Goal: Task Accomplishment & Management: Manage account settings

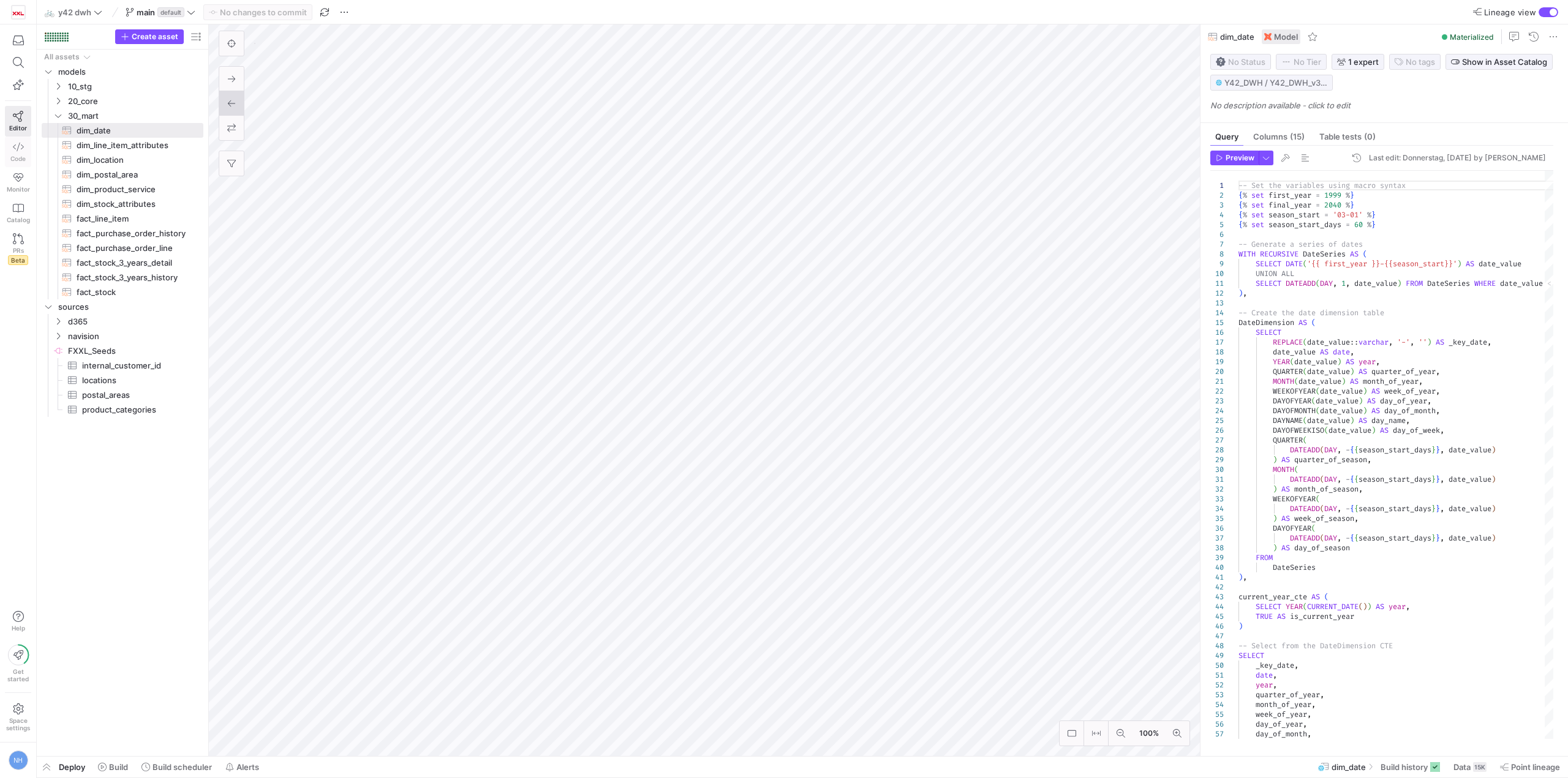
click at [17, 152] on icon at bounding box center [18, 146] width 11 height 11
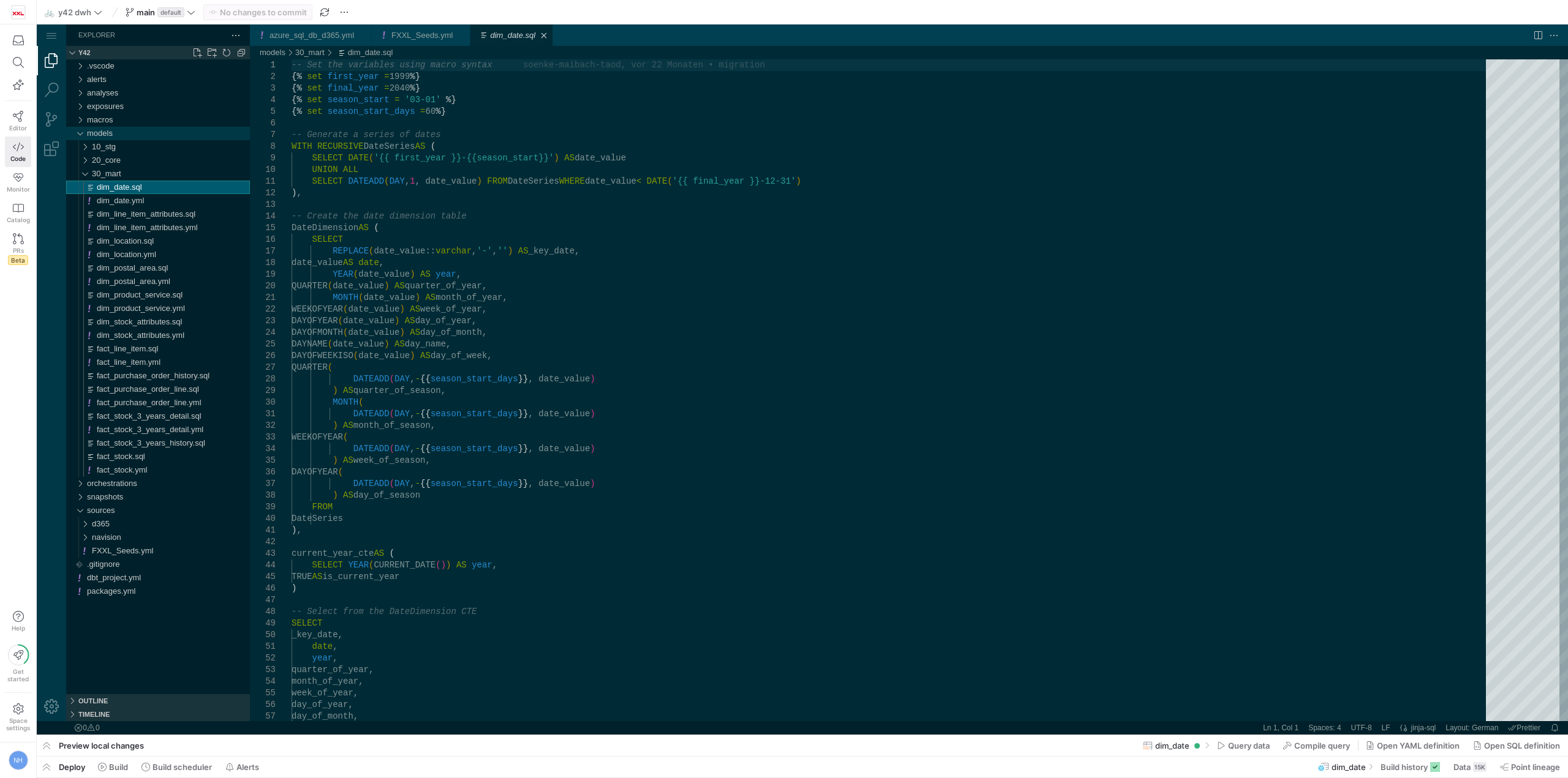
click at [135, 127] on div "models" at bounding box center [168, 134] width 163 height 13
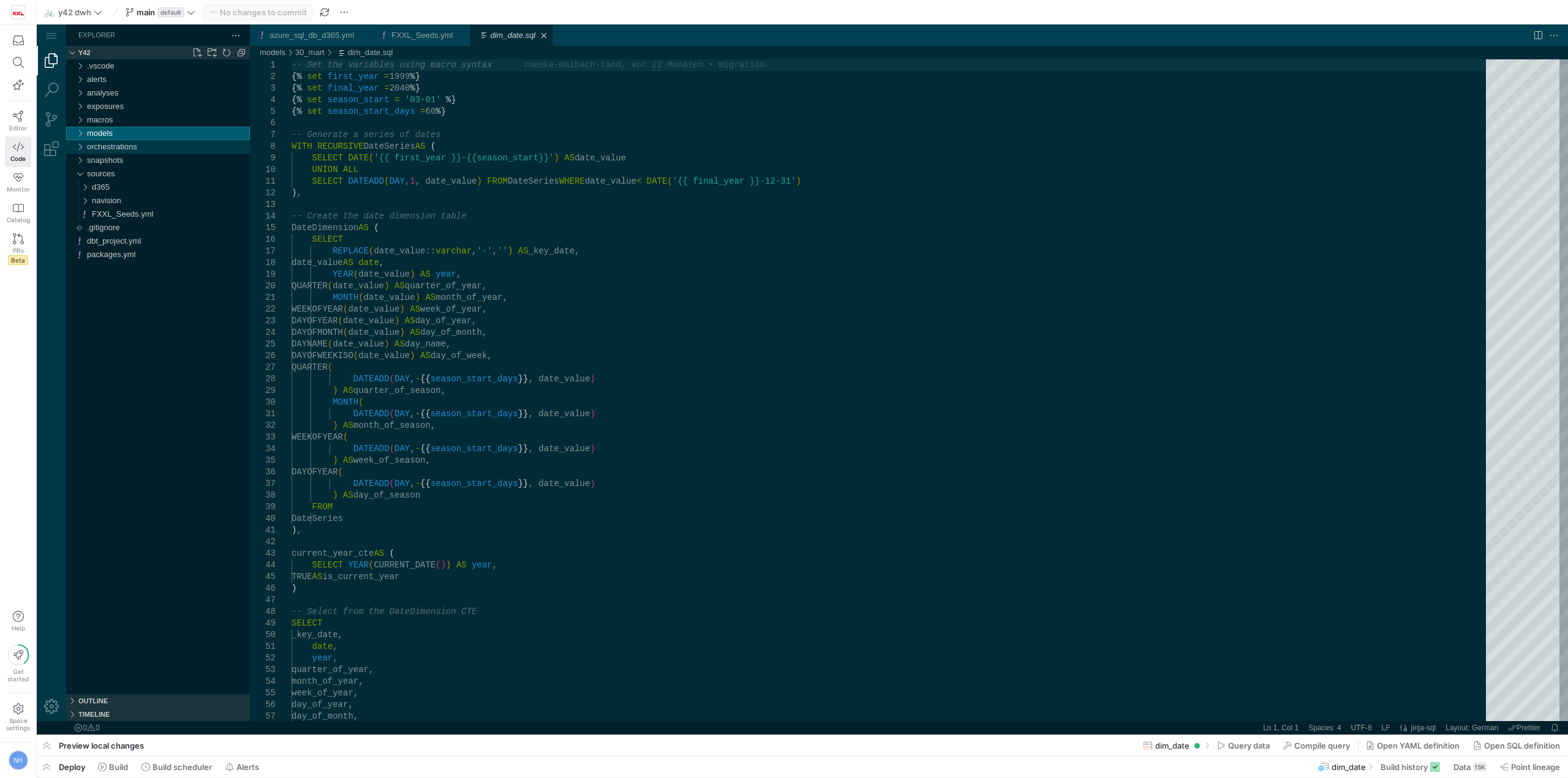
click at [143, 145] on div "orchestrations" at bounding box center [168, 147] width 163 height 13
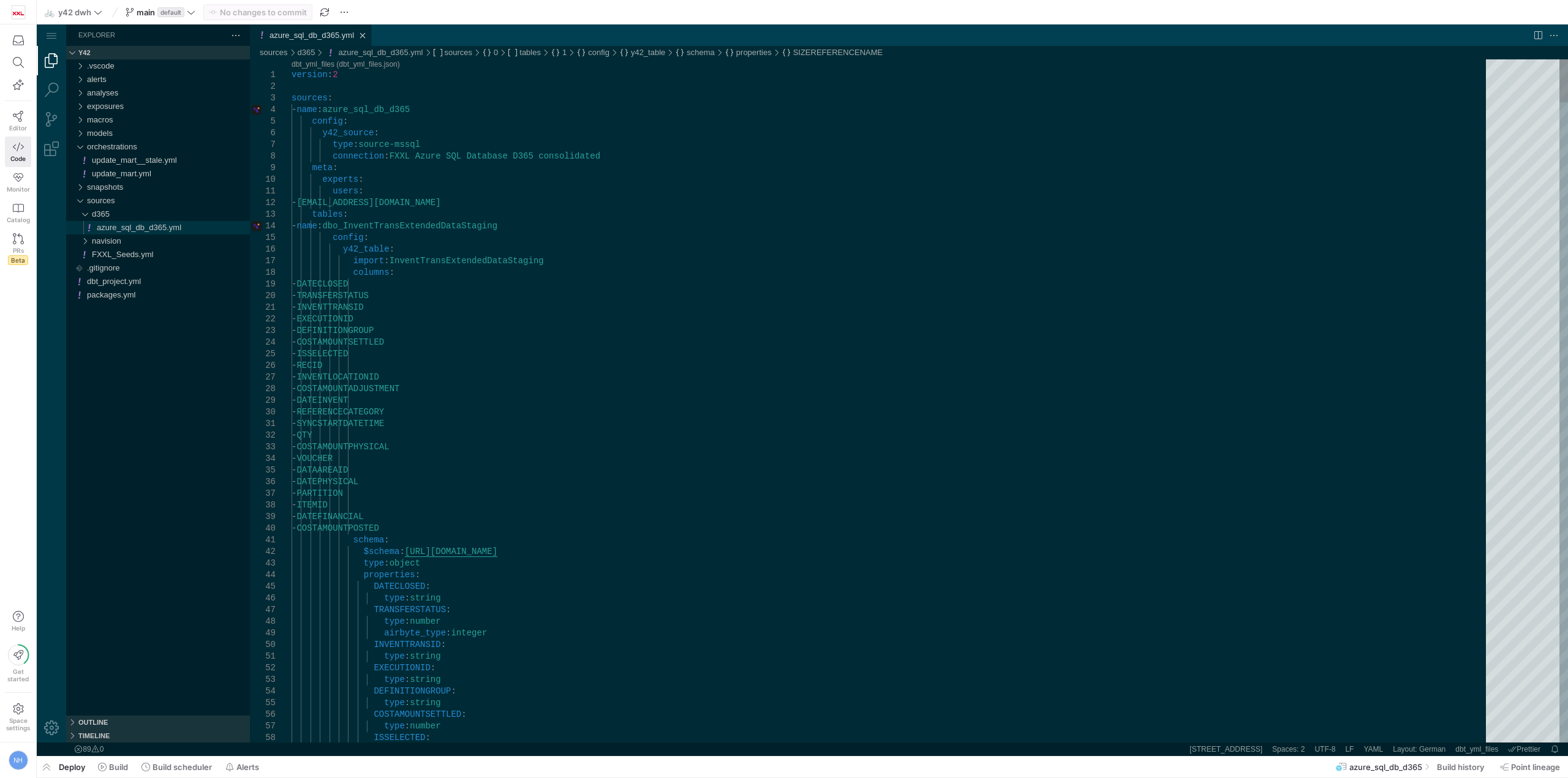
type textarea "version: 2 sources: - name: azure_sql_db_d365 config: y42_source: type: source-…"
click at [153, 283] on div "dbt_project.yml" at bounding box center [168, 282] width 163 height 13
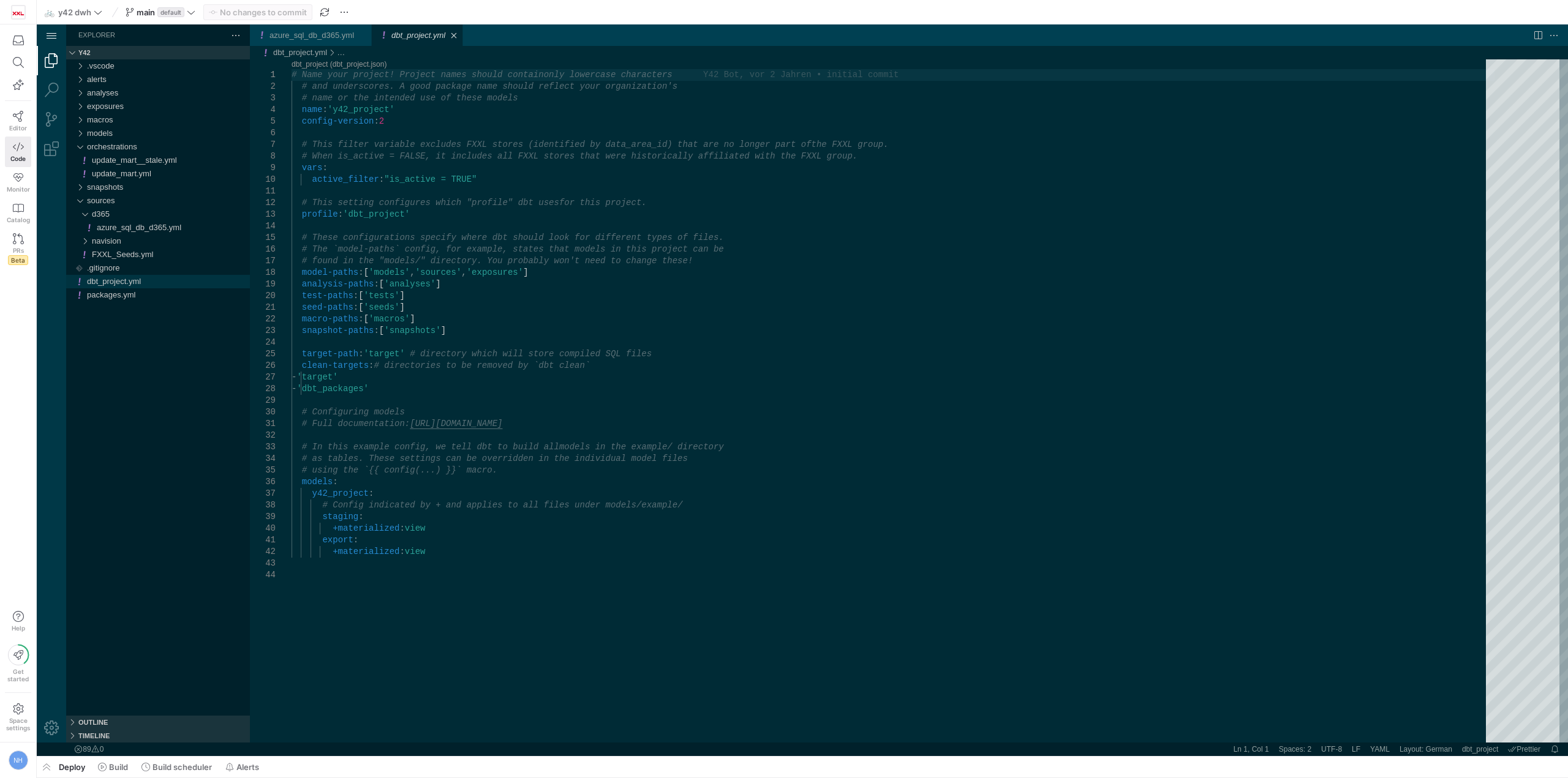
click at [46, 34] on div "Application Menu" at bounding box center [51, 34] width 29 height 21
click at [14, 13] on img at bounding box center [19, 12] width 13 height 13
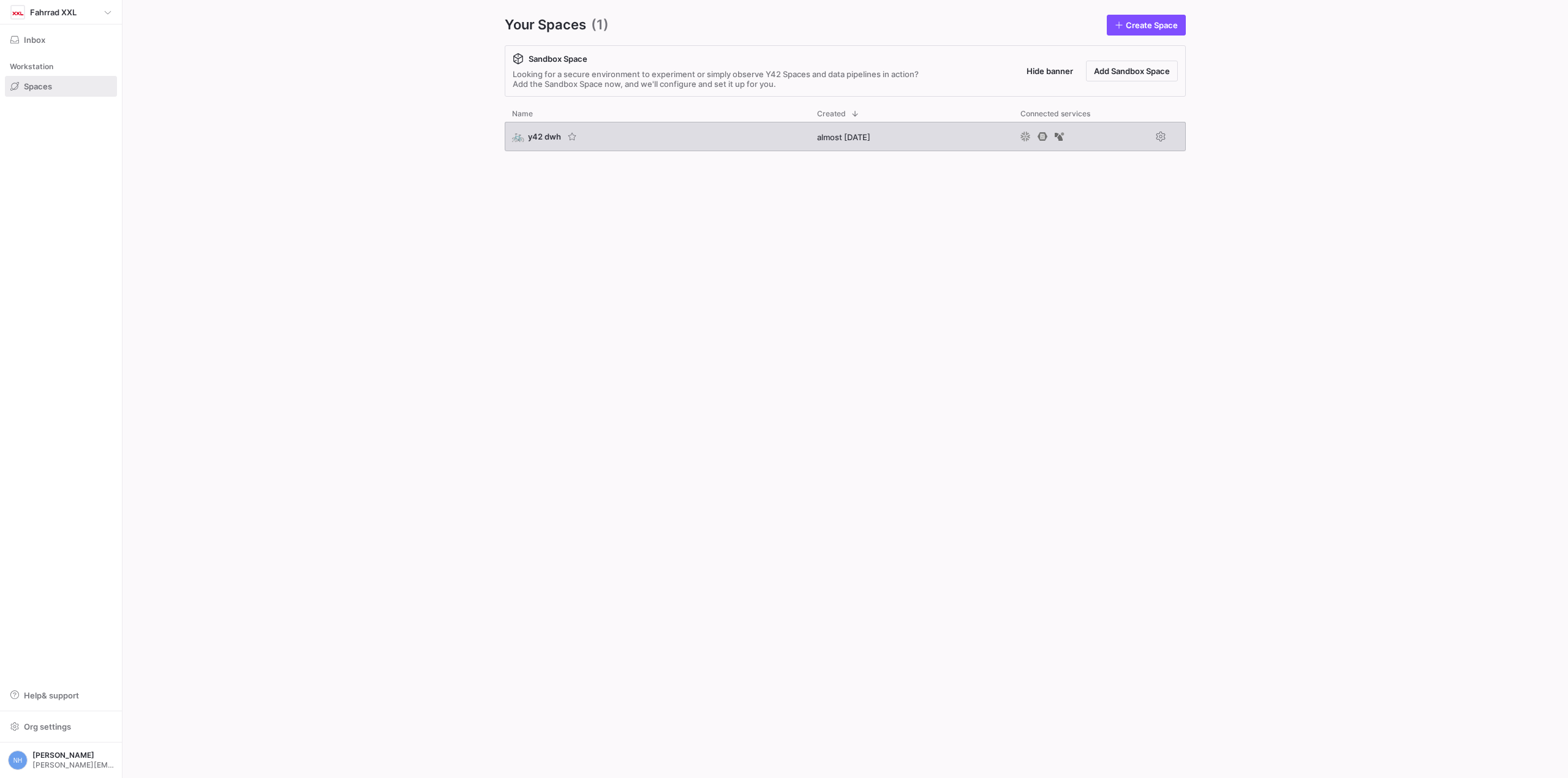
click at [546, 138] on span "y42 dwh" at bounding box center [544, 137] width 33 height 10
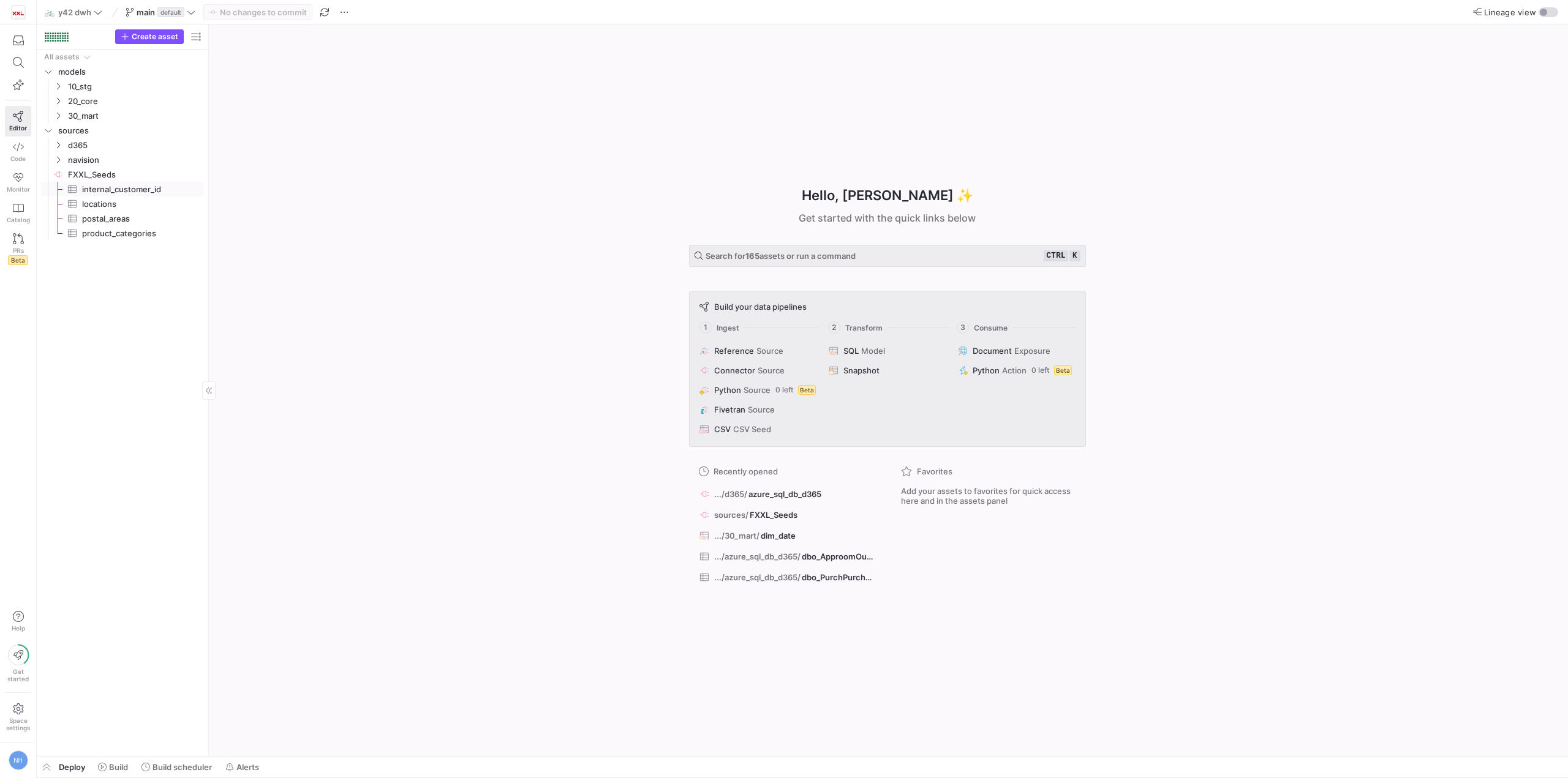
click at [129, 185] on span "internal_customer_id​​​​​​​​​" at bounding box center [135, 189] width 107 height 14
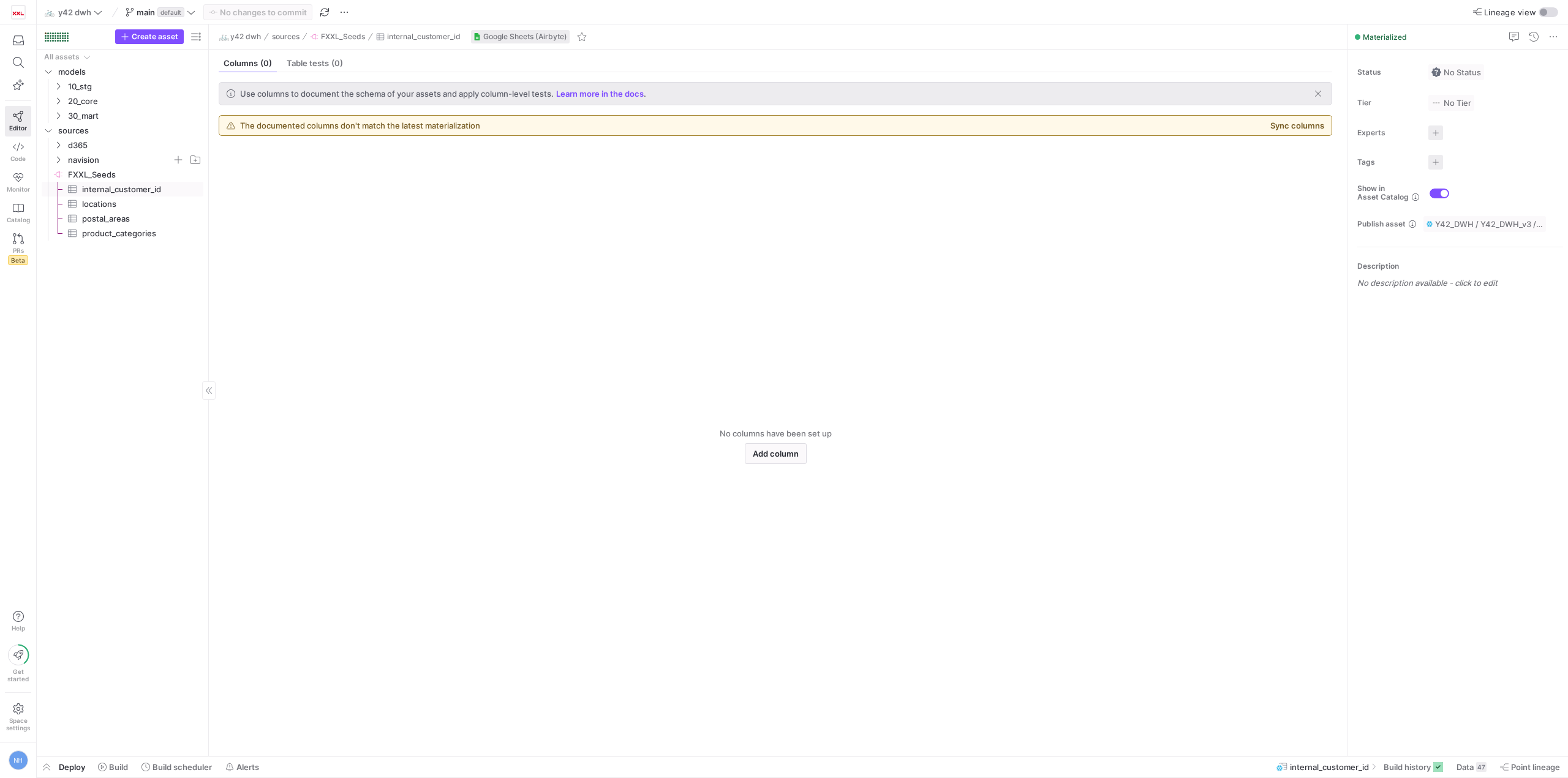
click at [132, 161] on span "navision" at bounding box center [120, 160] width 104 height 14
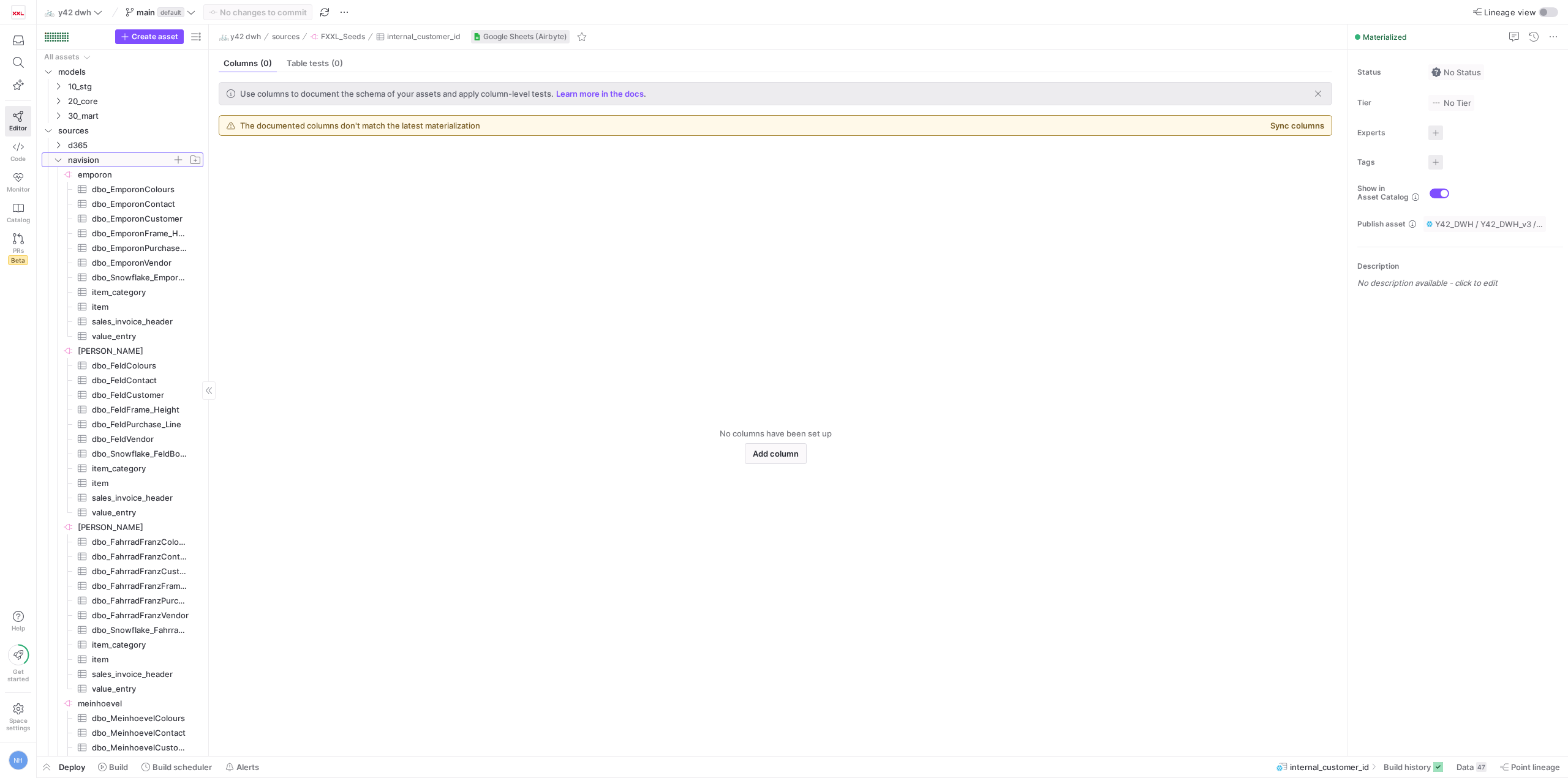
click at [132, 163] on span "navision" at bounding box center [120, 160] width 104 height 14
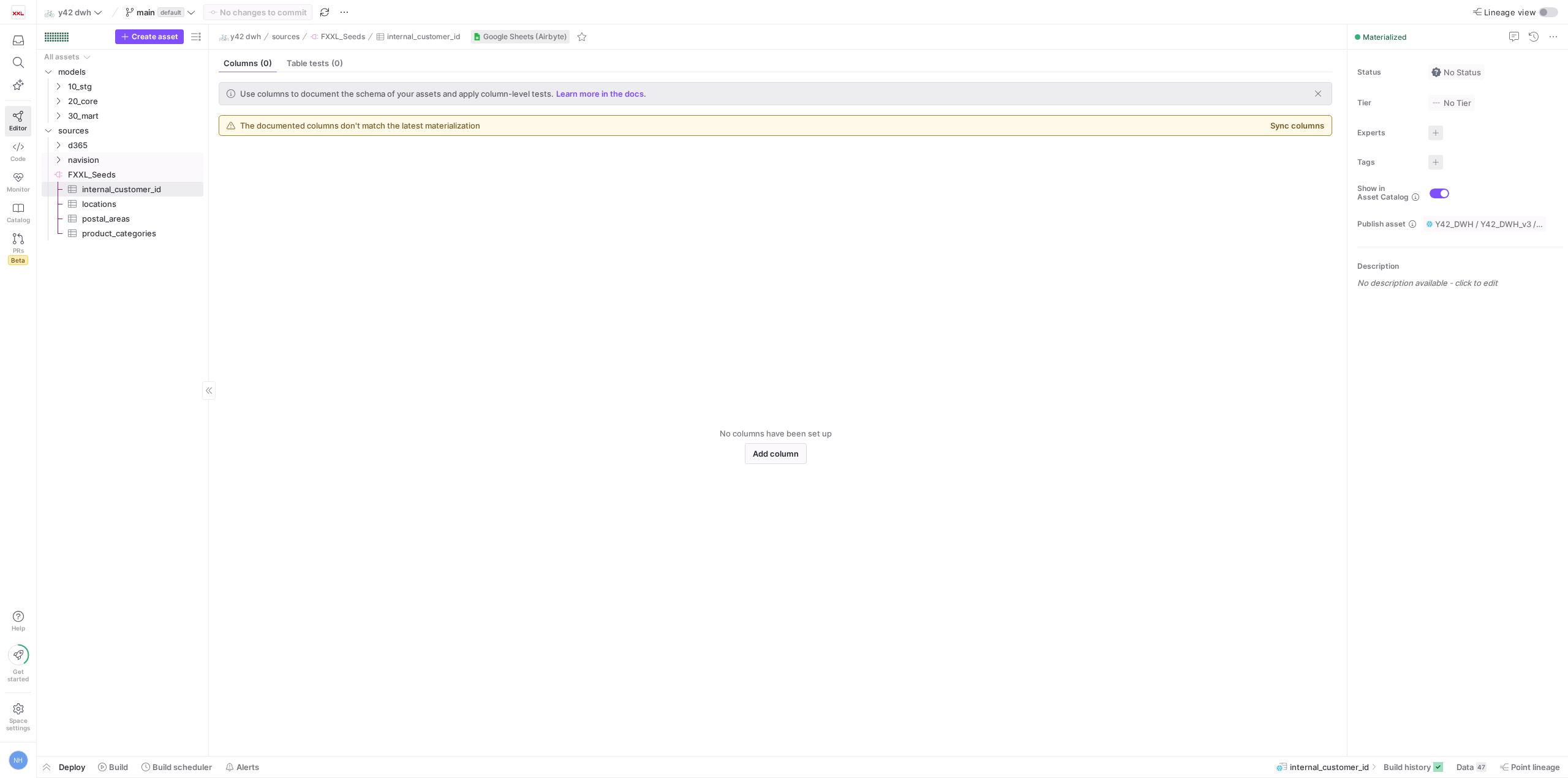
click at [125, 177] on span "FXXL_Seeds​​​​​​​​" at bounding box center [135, 174] width 134 height 14
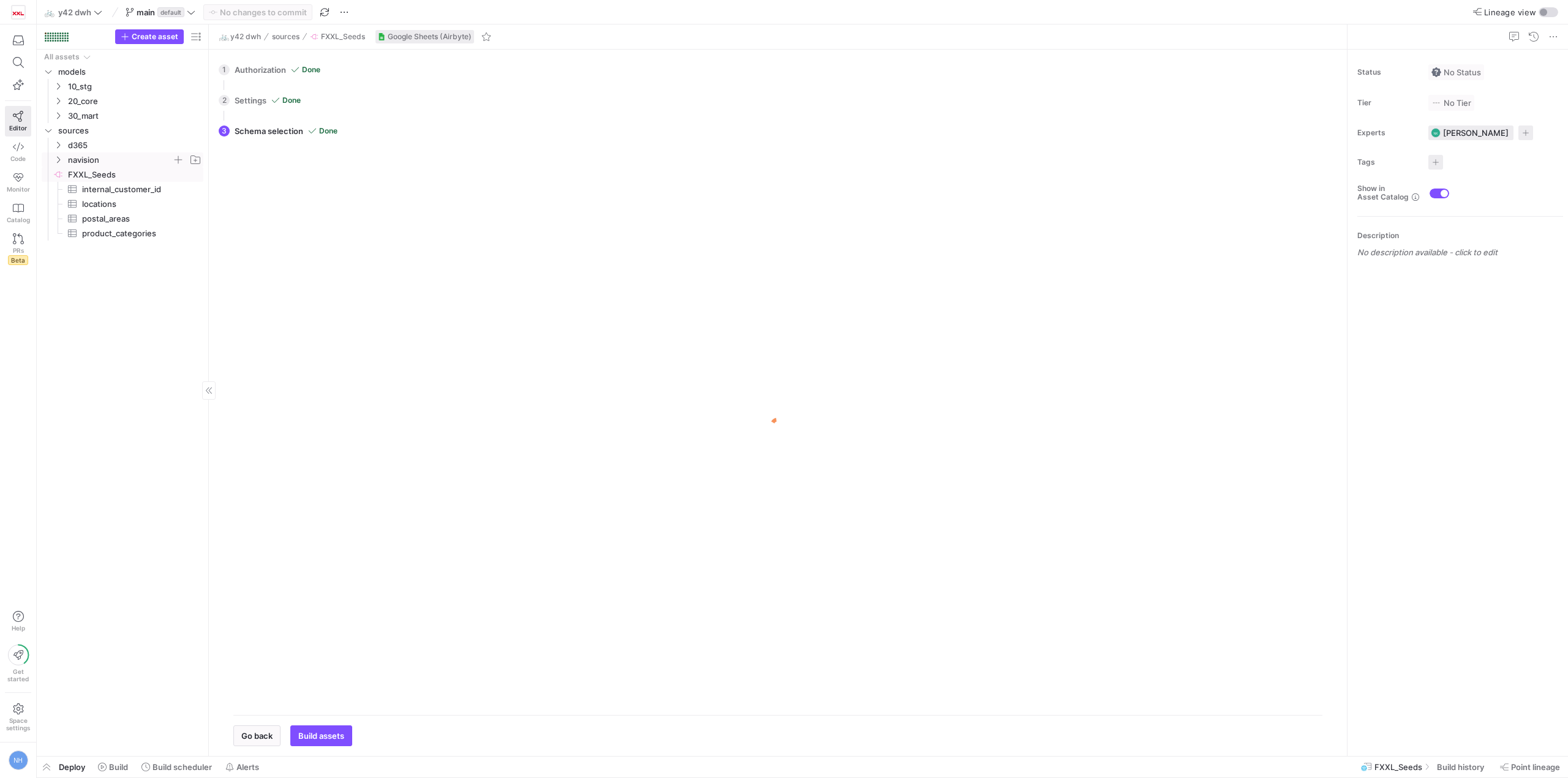
click at [109, 158] on span "navision" at bounding box center [120, 160] width 104 height 14
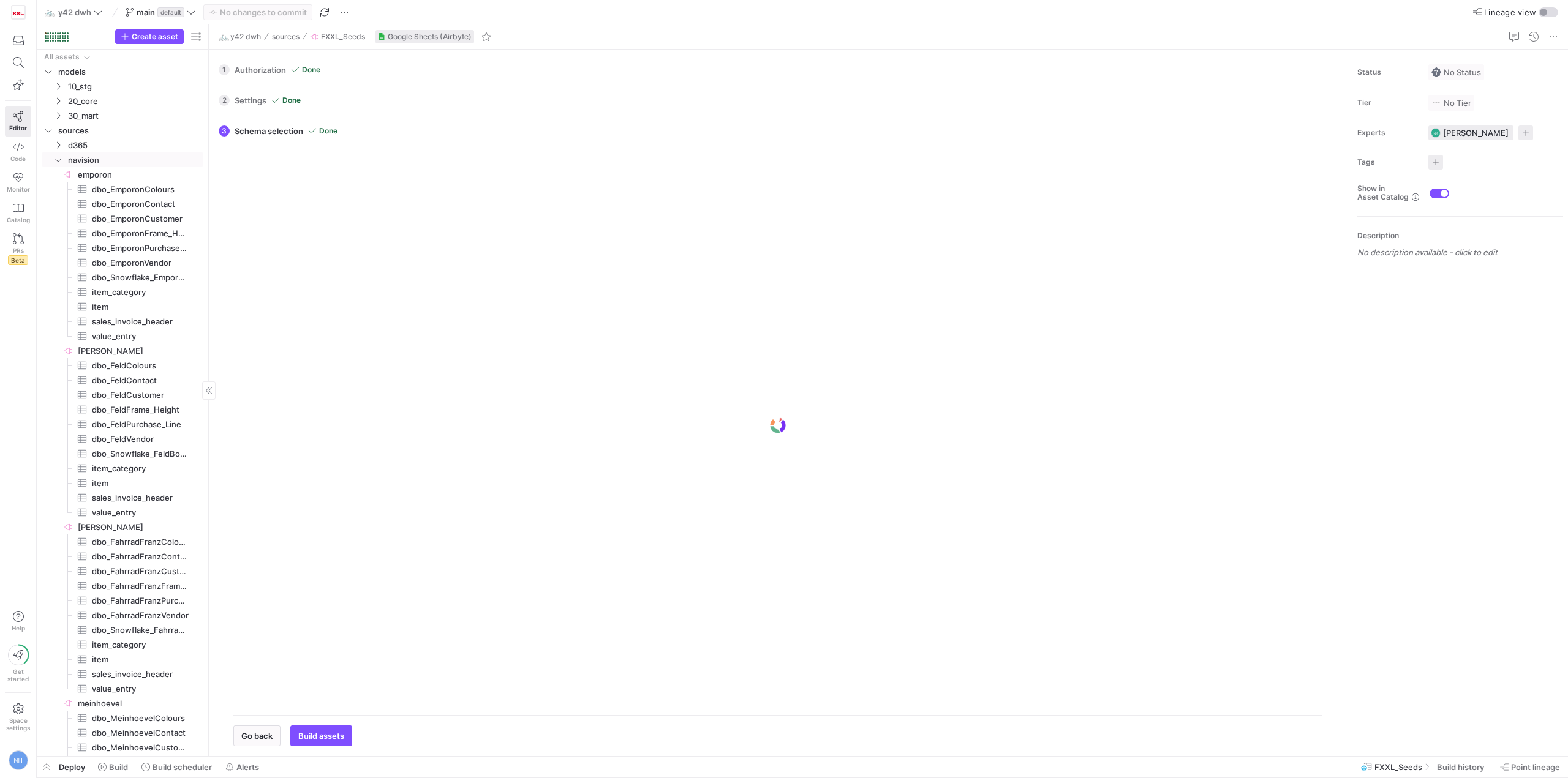
click at [114, 175] on span "emporon​​​​​​​​" at bounding box center [139, 174] width 124 height 14
click at [536, 269] on div at bounding box center [777, 425] width 1089 height 559
click at [280, 69] on div "1 Authorization Done Choose which secret you'd like to use to authorize navisio…" at bounding box center [776, 70] width 1114 height 30
click at [244, 69] on div "1 Authorization Done Choose which secret you'd like to use to authorize navisio…" at bounding box center [776, 70] width 1114 height 30
click at [266, 93] on div "2 Settings Done All settings configured. Please select the data. Go back Next" at bounding box center [776, 100] width 1114 height 30
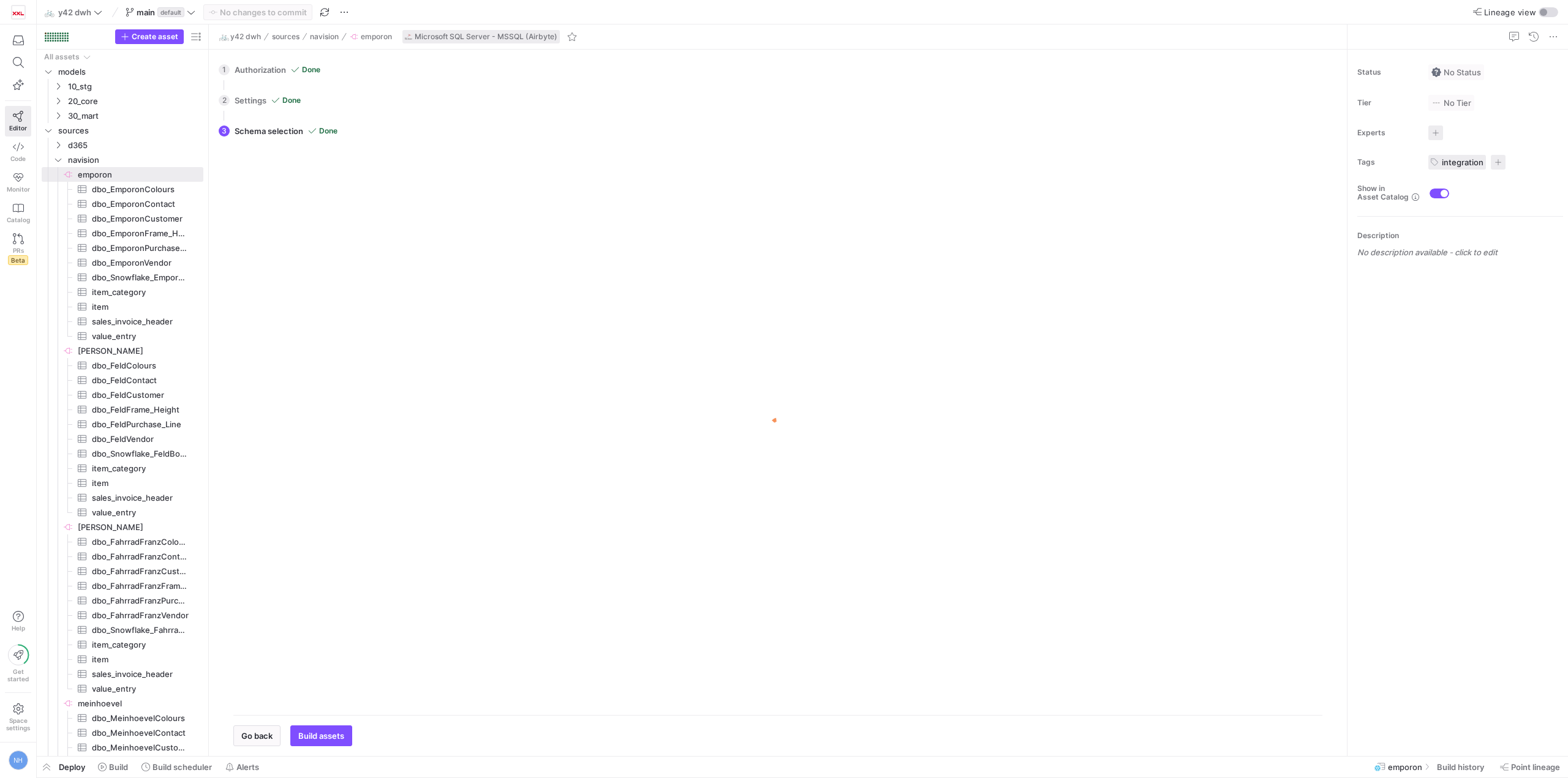
click at [252, 109] on div "2 Settings Done All settings configured. Please select the data. Go back Next" at bounding box center [776, 100] width 1114 height 30
click at [472, 33] on span "Microsoft SQL Server - MSSQL (Airbyte)" at bounding box center [486, 37] width 143 height 8
click at [250, 87] on div "2 Settings Done All settings configured. Please select the data. Go back Next" at bounding box center [776, 100] width 1114 height 30
click at [258, 737] on span "Go back" at bounding box center [257, 736] width 31 height 10
click at [262, 152] on span "Go back" at bounding box center [257, 156] width 31 height 10
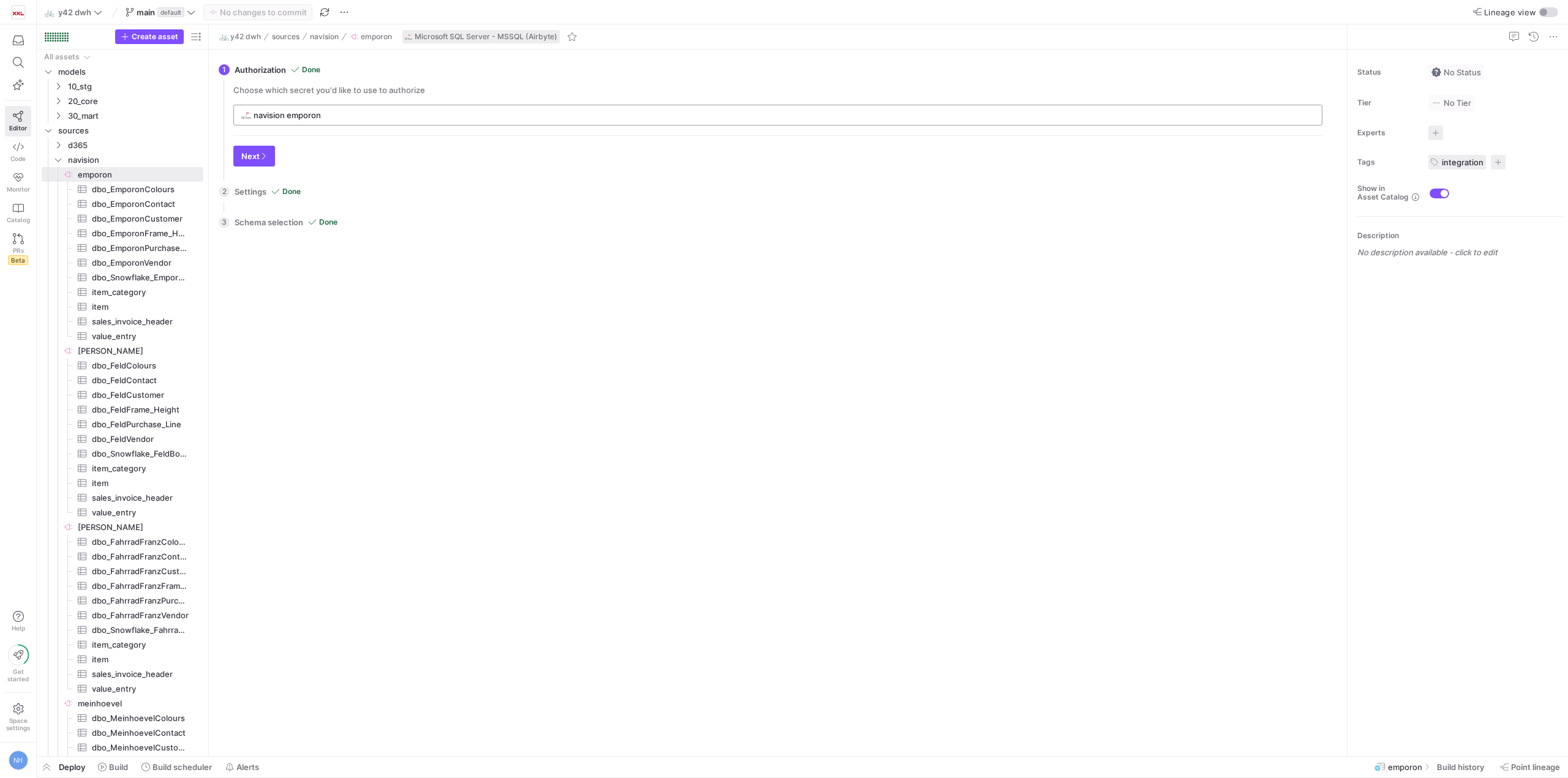
click at [357, 109] on div "navision emporon" at bounding box center [783, 114] width 1061 height 19
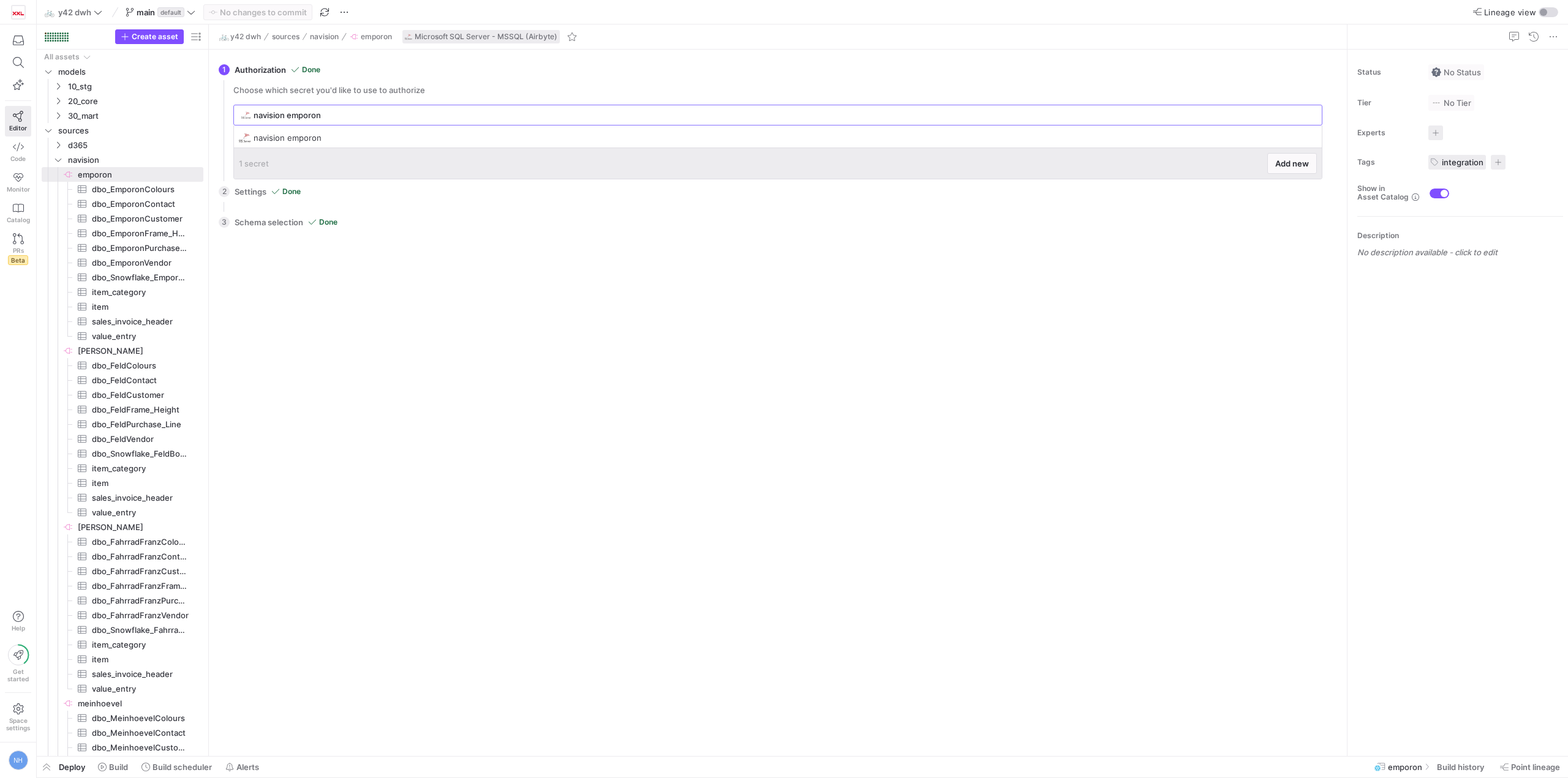
click at [495, 334] on div "Go back Build assets" at bounding box center [778, 492] width 1109 height 510
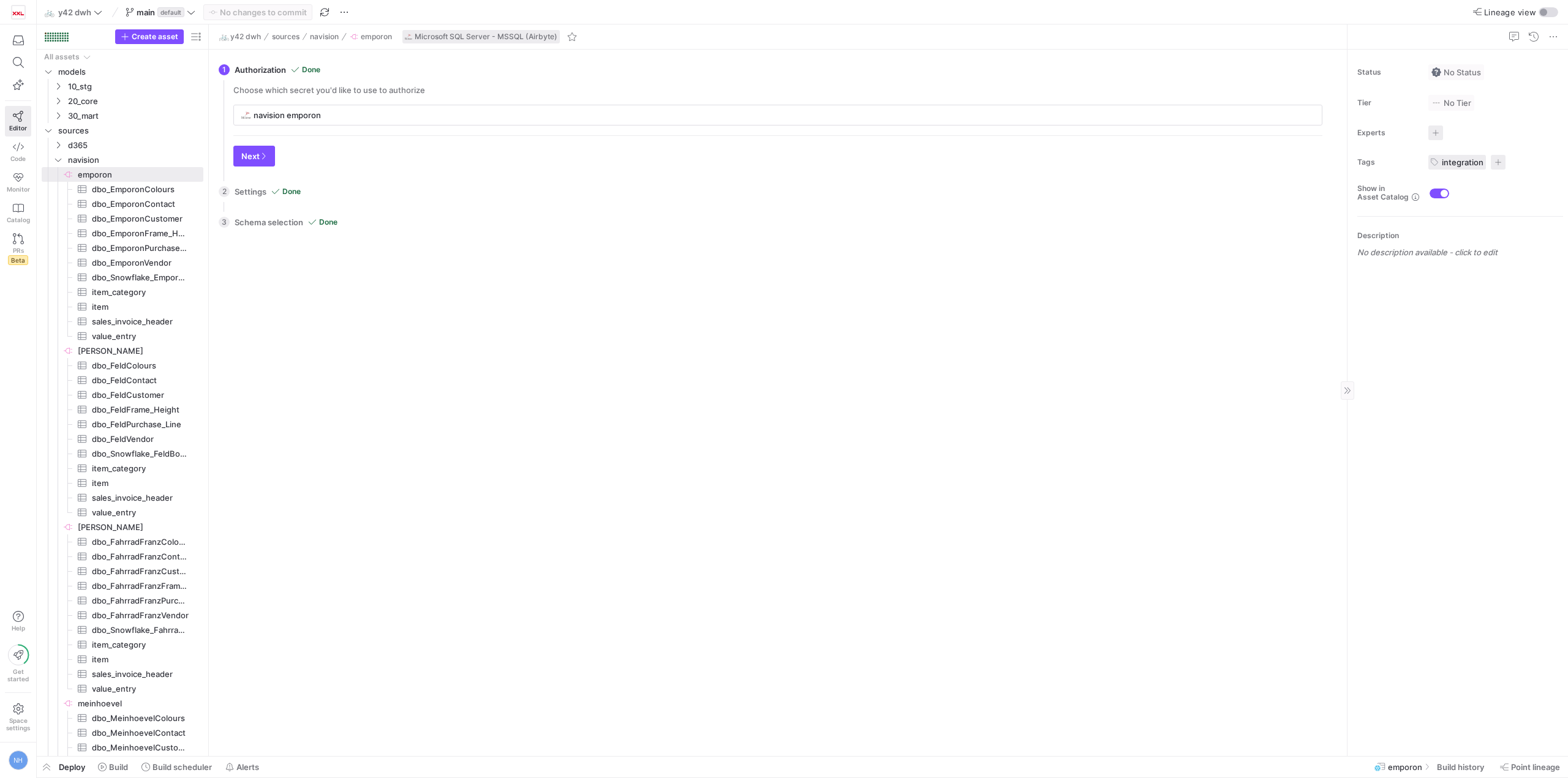
checkbox input "false"
click at [11, 87] on span "button" at bounding box center [18, 84] width 15 height 11
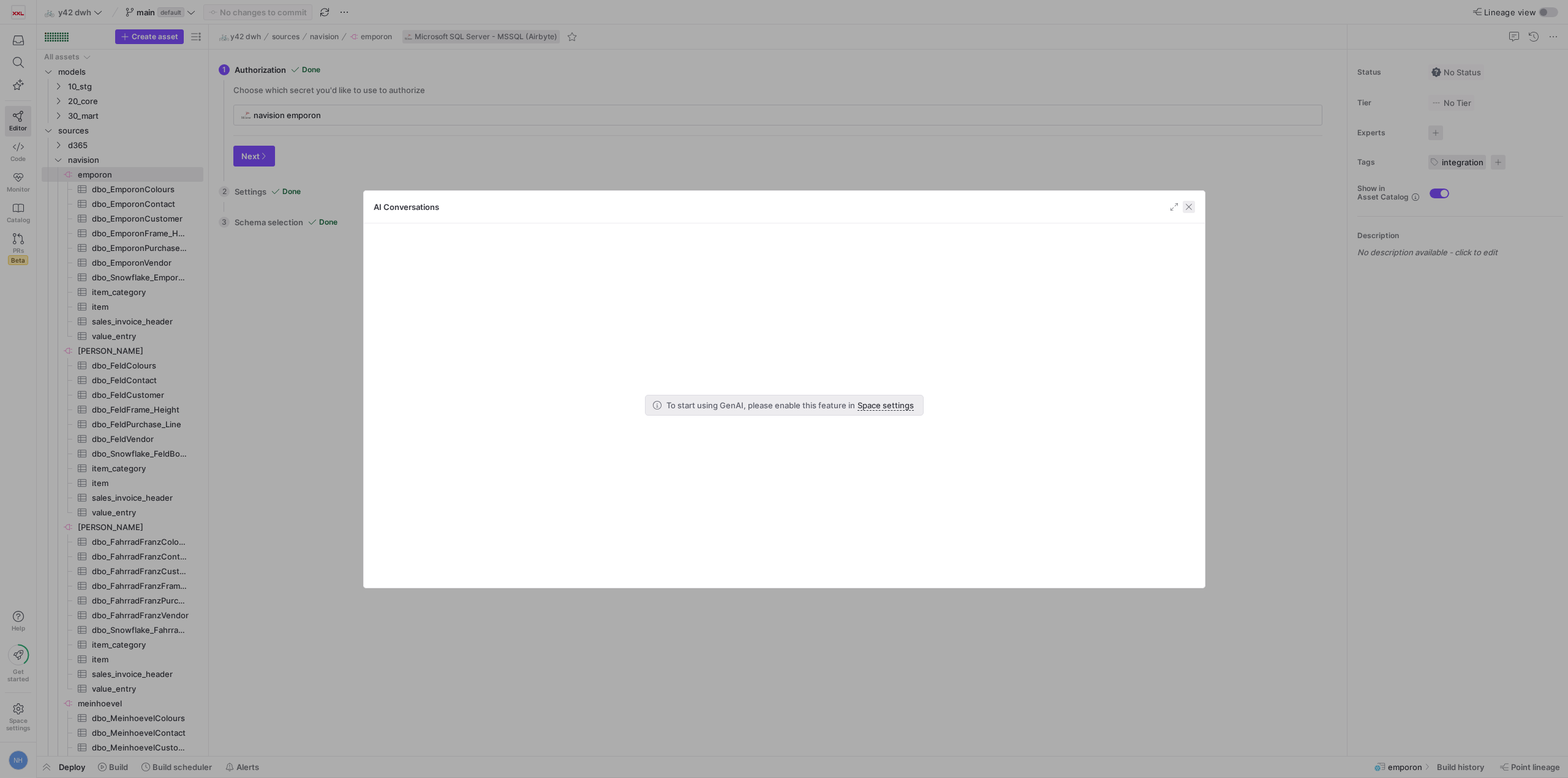
click at [1184, 206] on span "button" at bounding box center [1189, 207] width 13 height 13
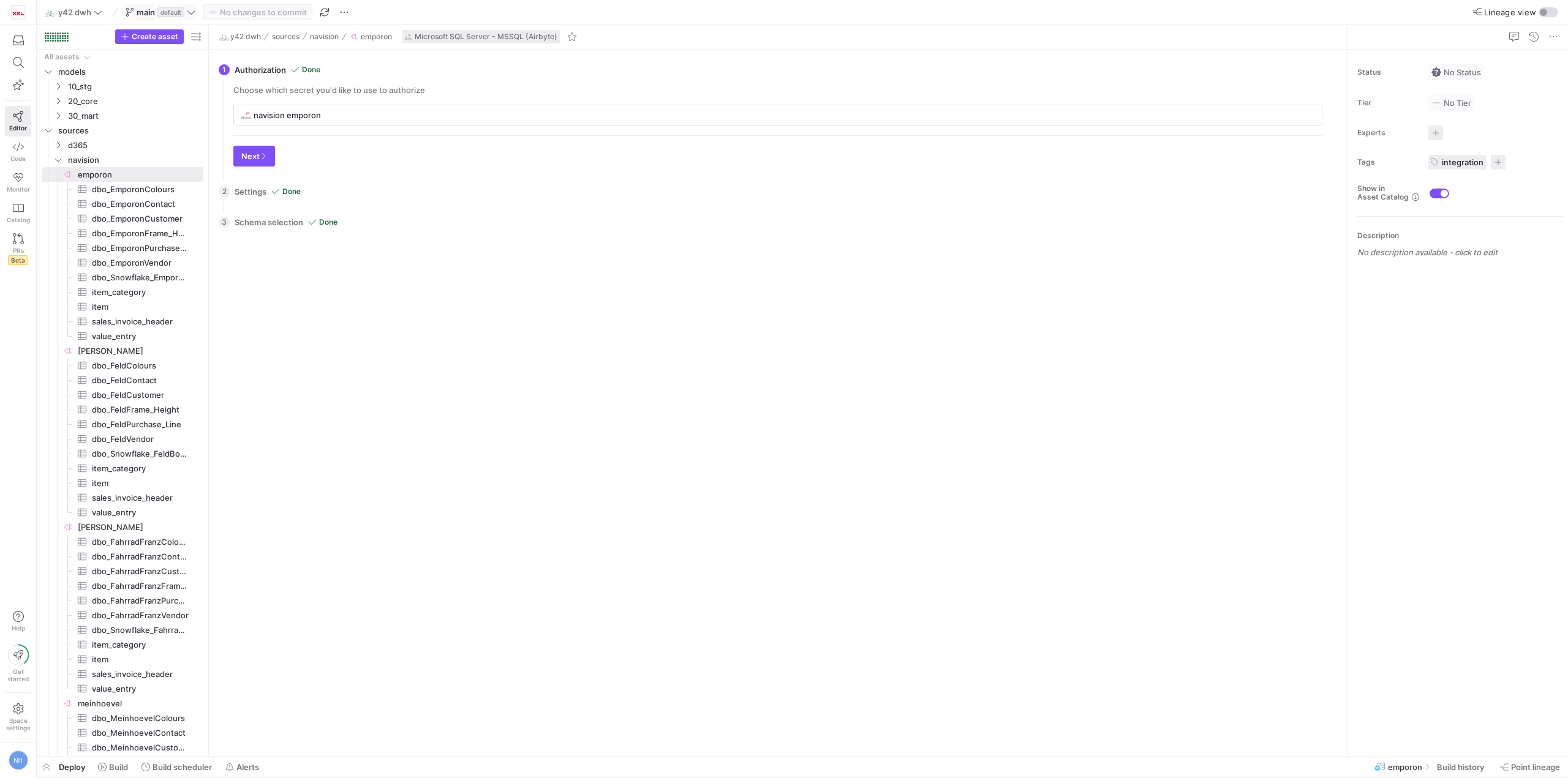
click at [174, 8] on span "default" at bounding box center [171, 13] width 27 height 10
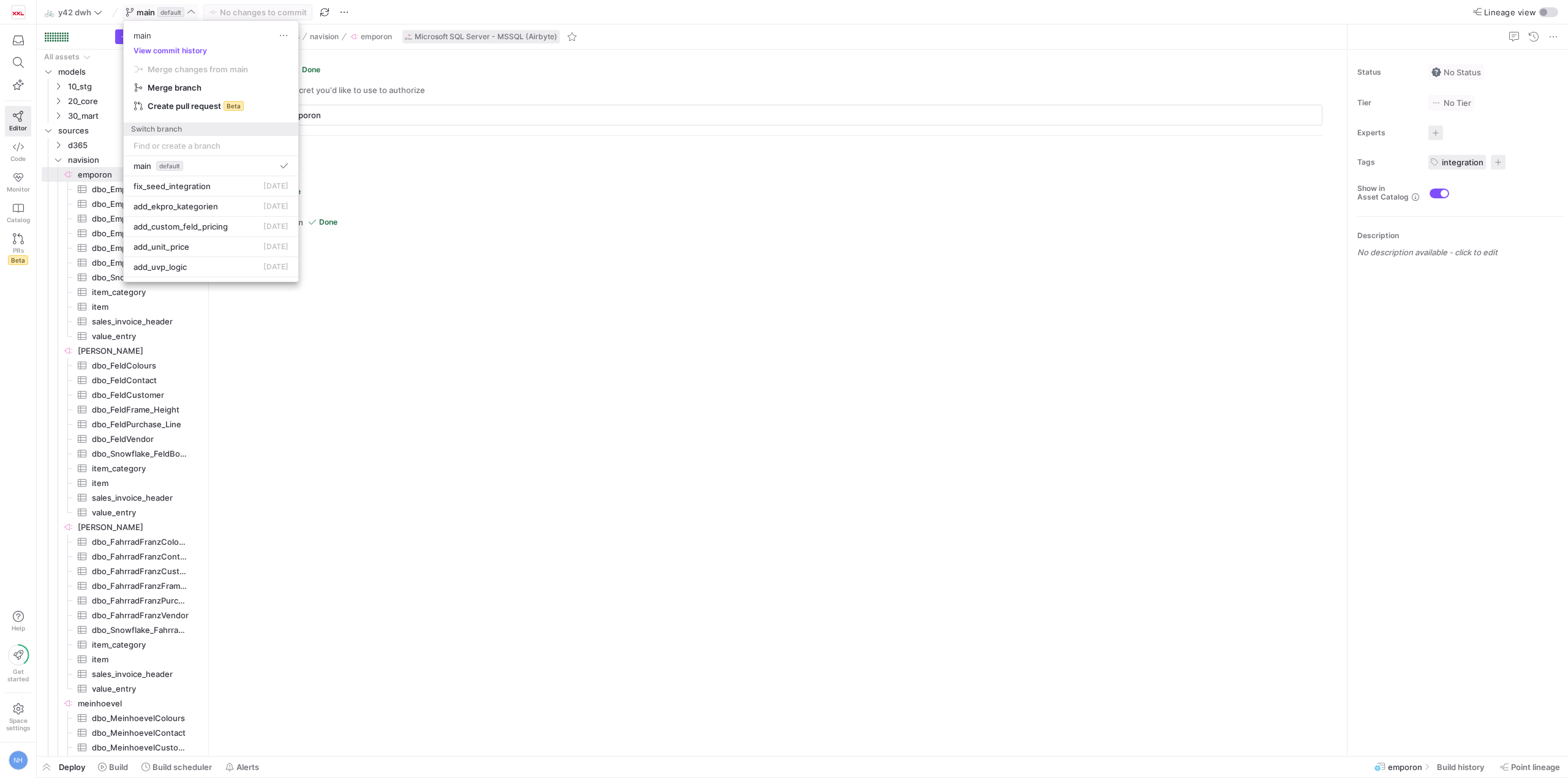
click at [174, 8] on div at bounding box center [784, 389] width 1568 height 778
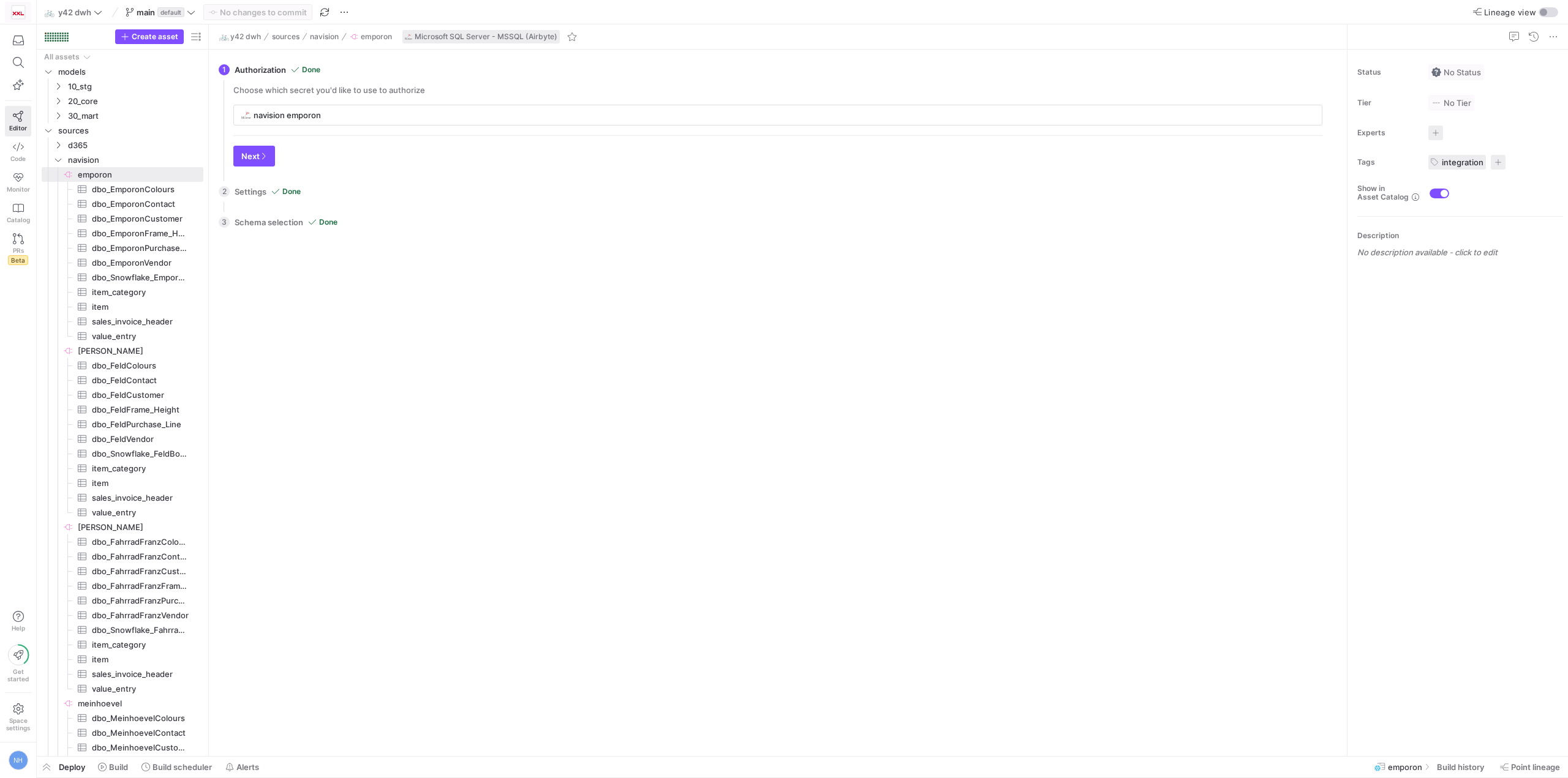
click at [19, 7] on img at bounding box center [19, 12] width 13 height 13
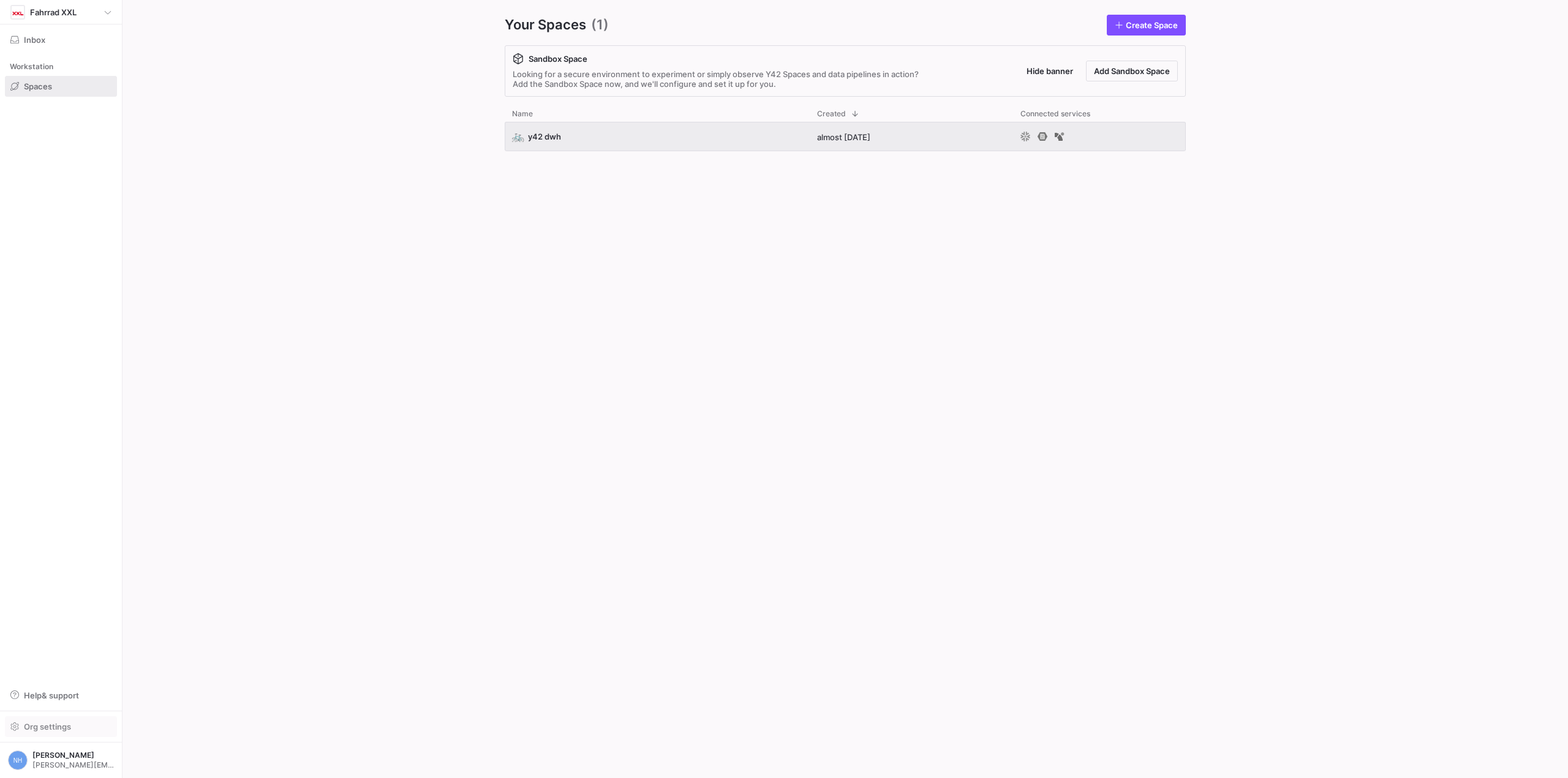
click at [39, 733] on span "button" at bounding box center [61, 727] width 111 height 19
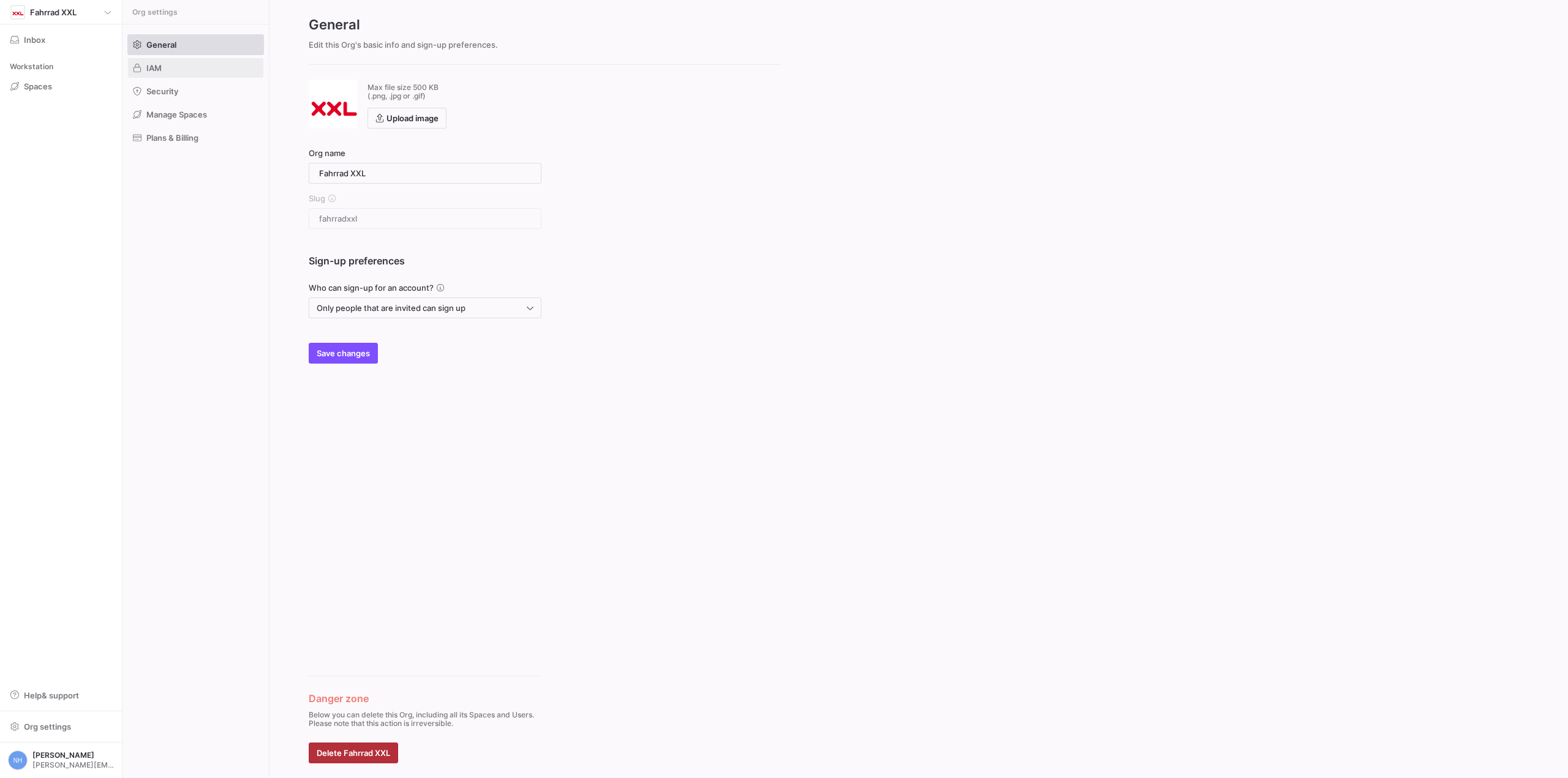
click at [174, 60] on span at bounding box center [195, 67] width 135 height 19
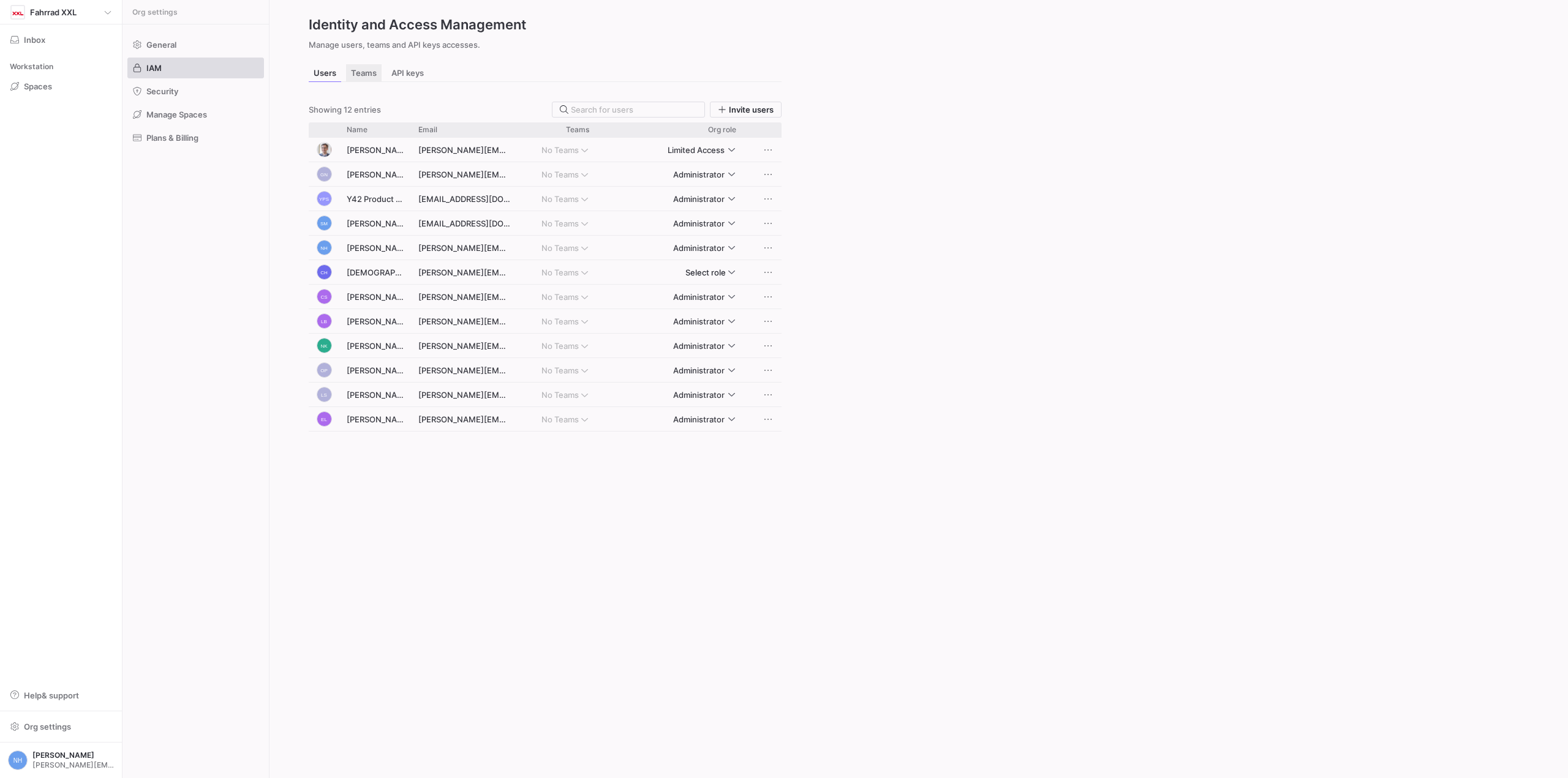
click at [355, 73] on span "Teams" at bounding box center [363, 72] width 26 height 8
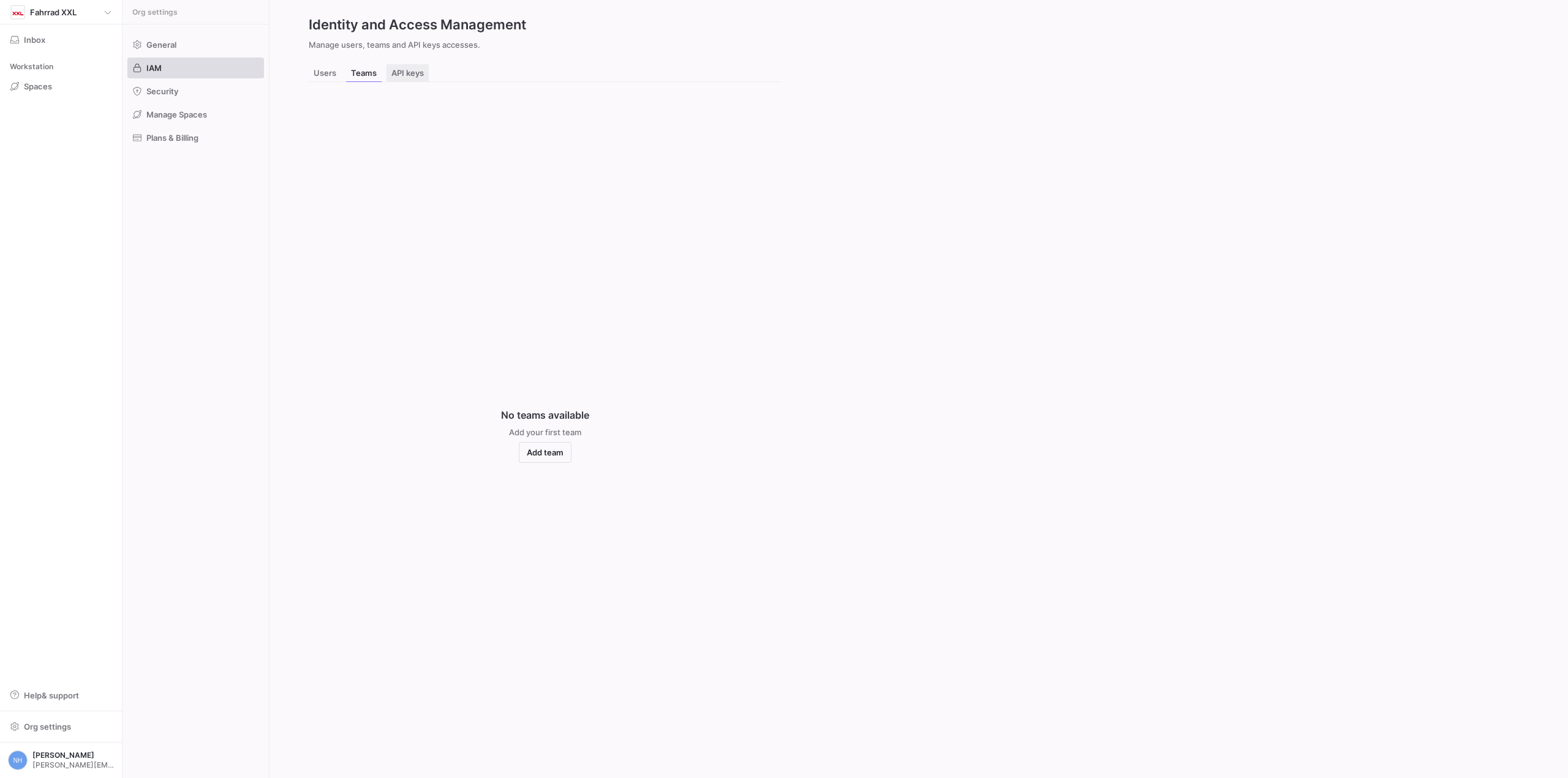
click at [410, 69] on span "API keys" at bounding box center [407, 72] width 33 height 8
click at [338, 69] on div "Users" at bounding box center [325, 72] width 33 height 18
click at [195, 87] on span at bounding box center [195, 91] width 135 height 19
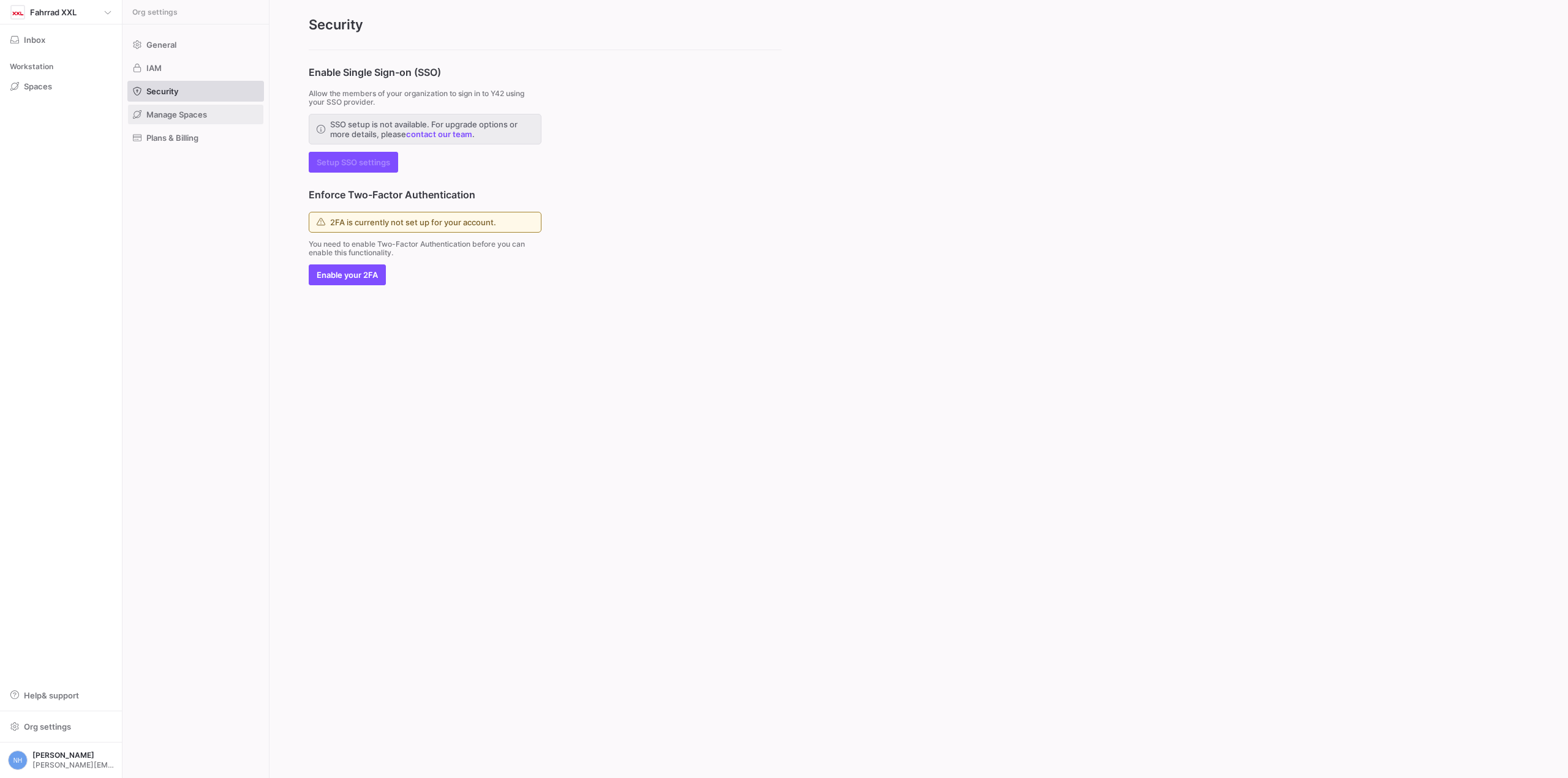
click at [205, 116] on span "Manage Spaces" at bounding box center [177, 114] width 61 height 10
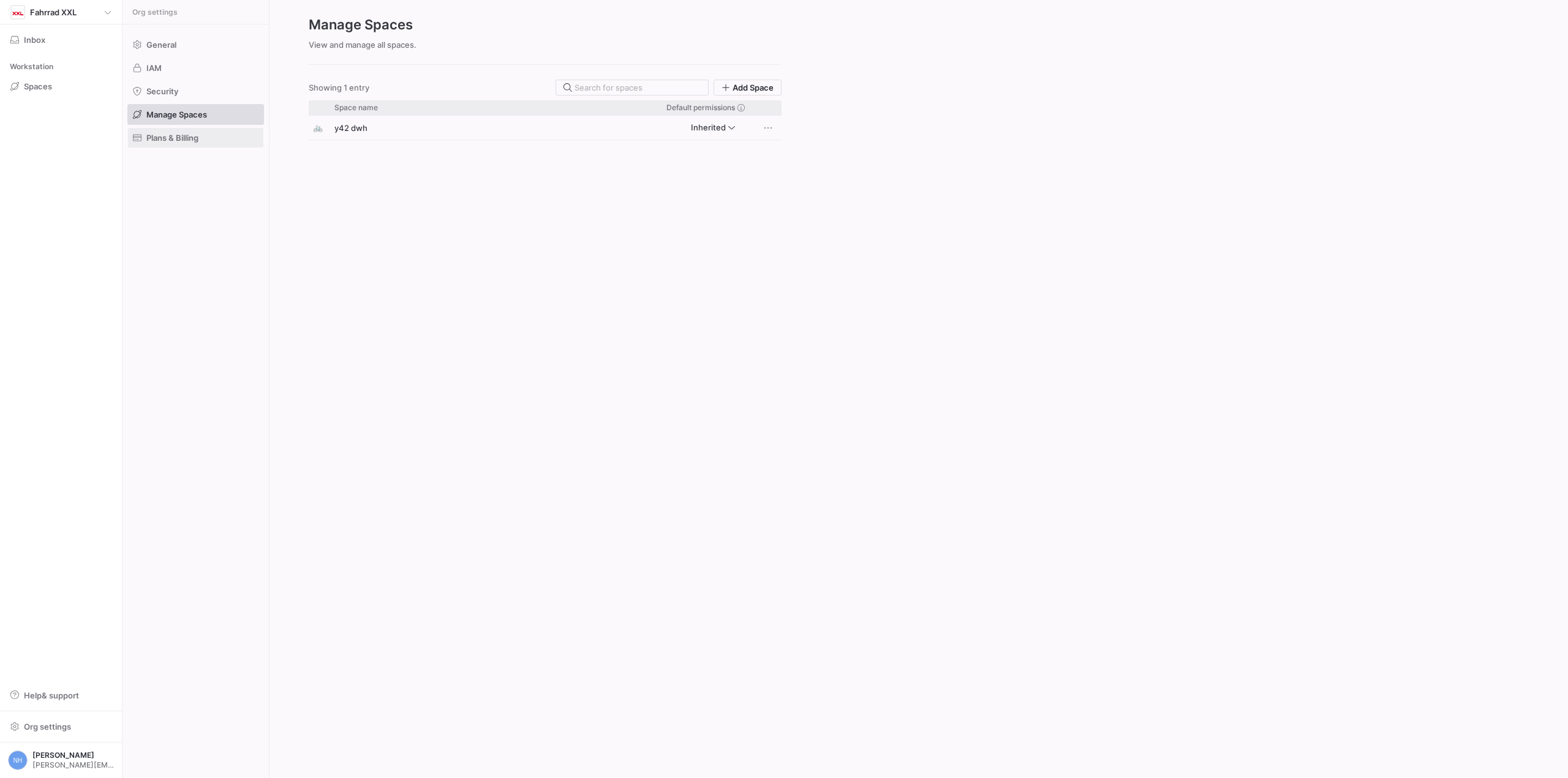
click at [162, 143] on span at bounding box center [195, 137] width 135 height 19
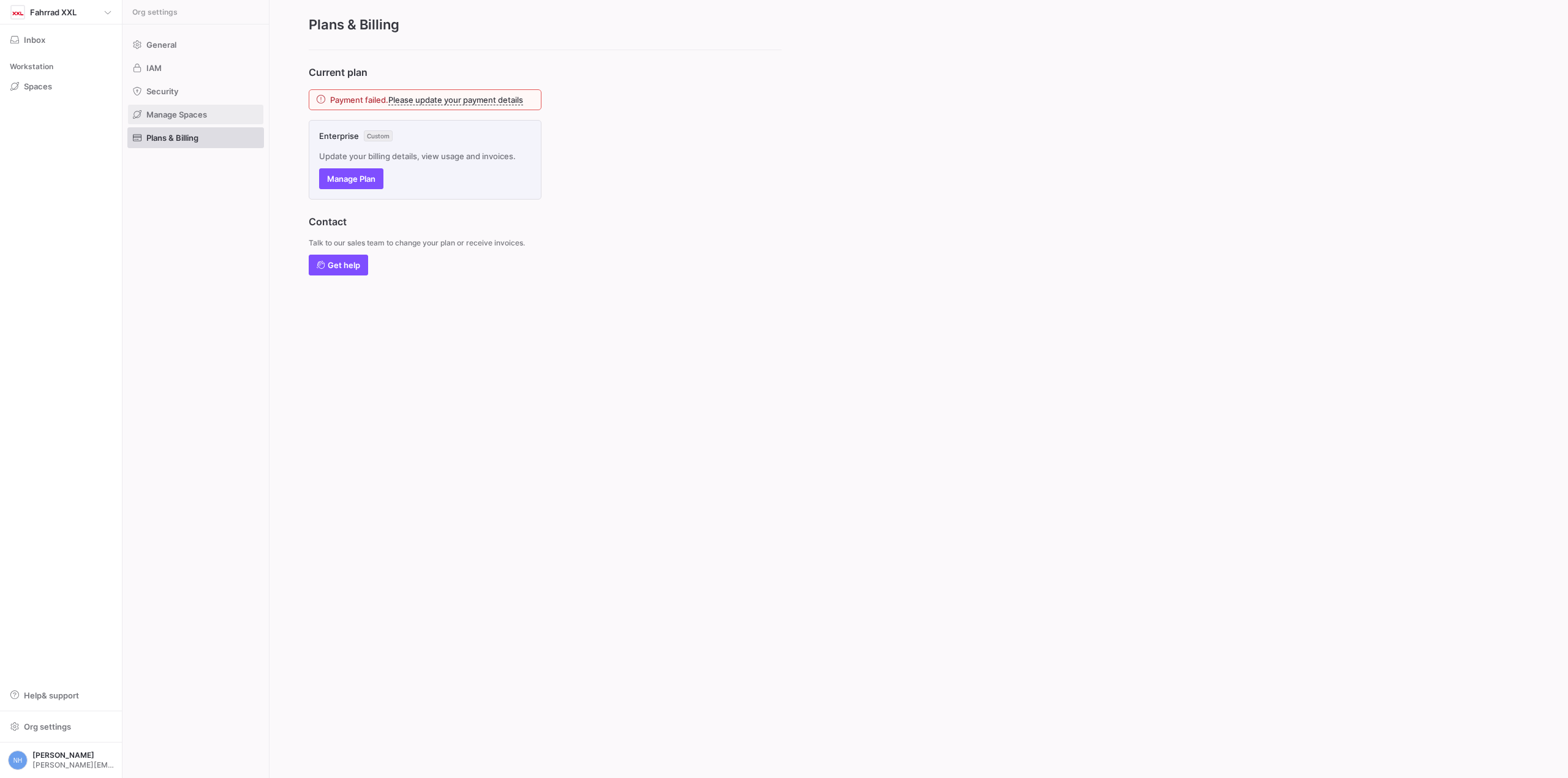
click at [206, 116] on span "Manage Spaces" at bounding box center [177, 114] width 61 height 10
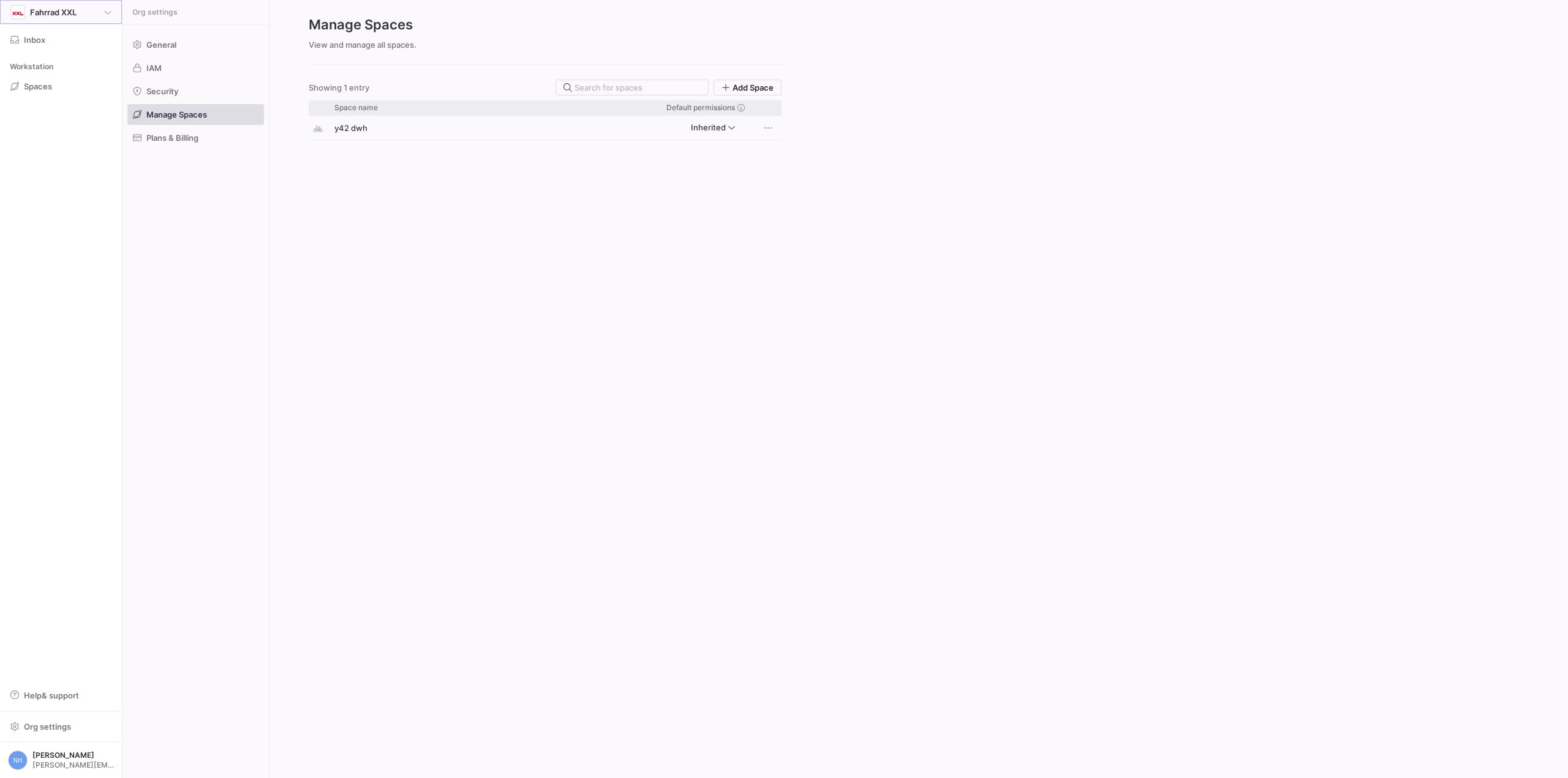
click at [107, 13] on icon at bounding box center [108, 12] width 8 height 8
click at [107, 9] on div at bounding box center [784, 389] width 1568 height 778
click at [35, 37] on span "Inbox" at bounding box center [34, 40] width 21 height 10
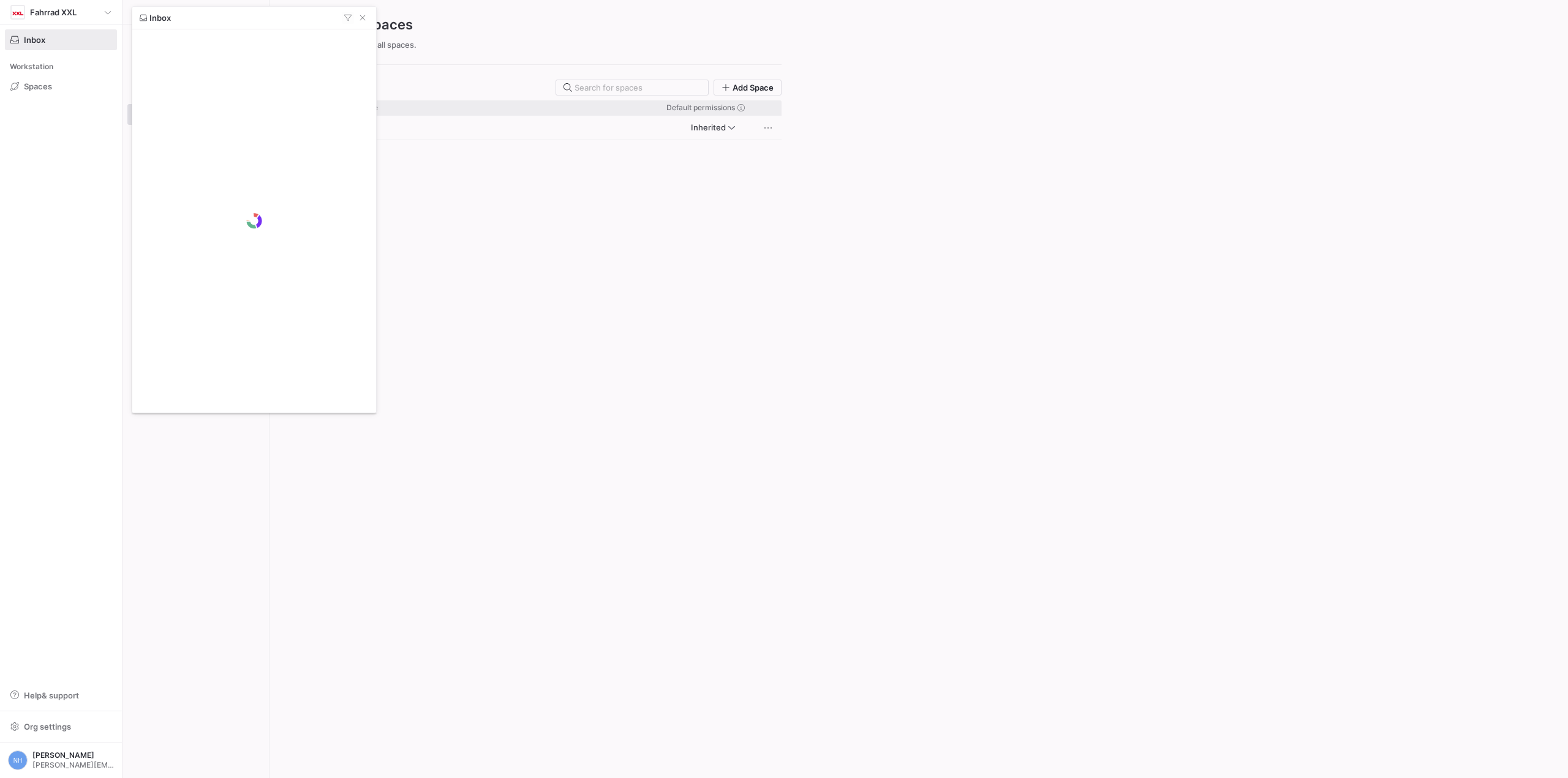
click at [53, 87] on div at bounding box center [784, 389] width 1568 height 778
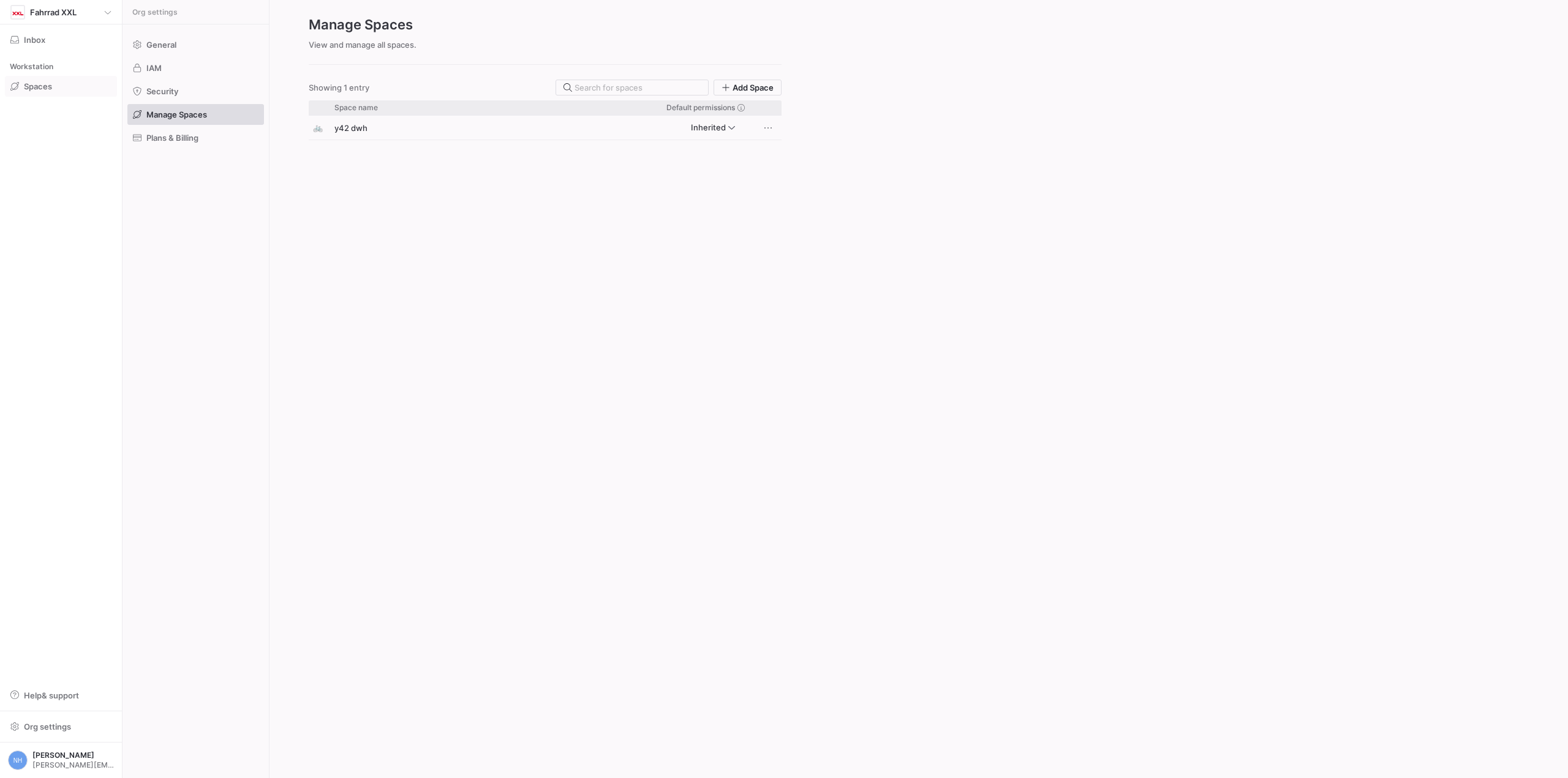
click at [51, 85] on span "Spaces" at bounding box center [37, 87] width 28 height 10
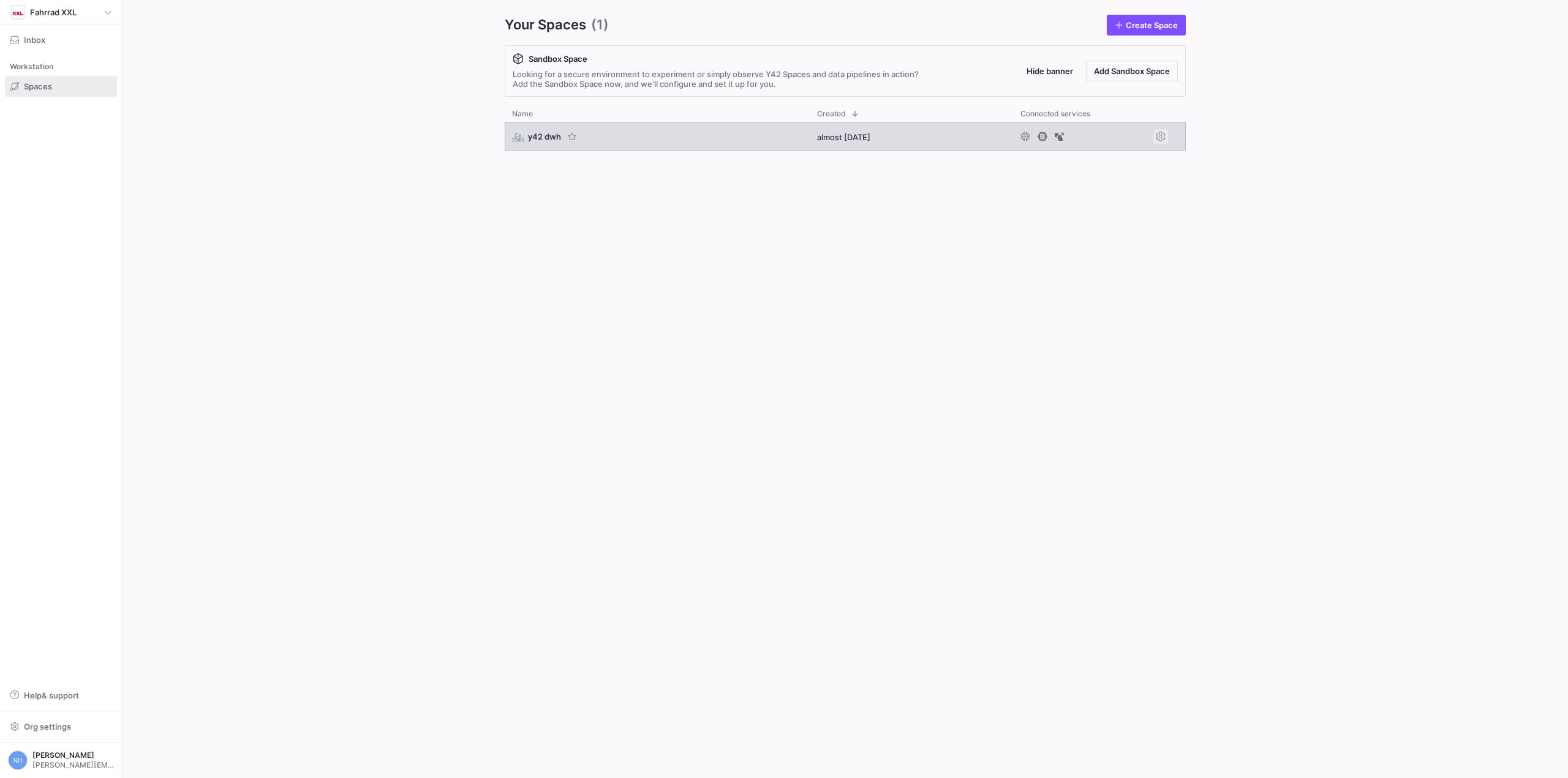
click at [1157, 139] on span "Press SPACE to select this row." at bounding box center [1160, 136] width 14 height 14
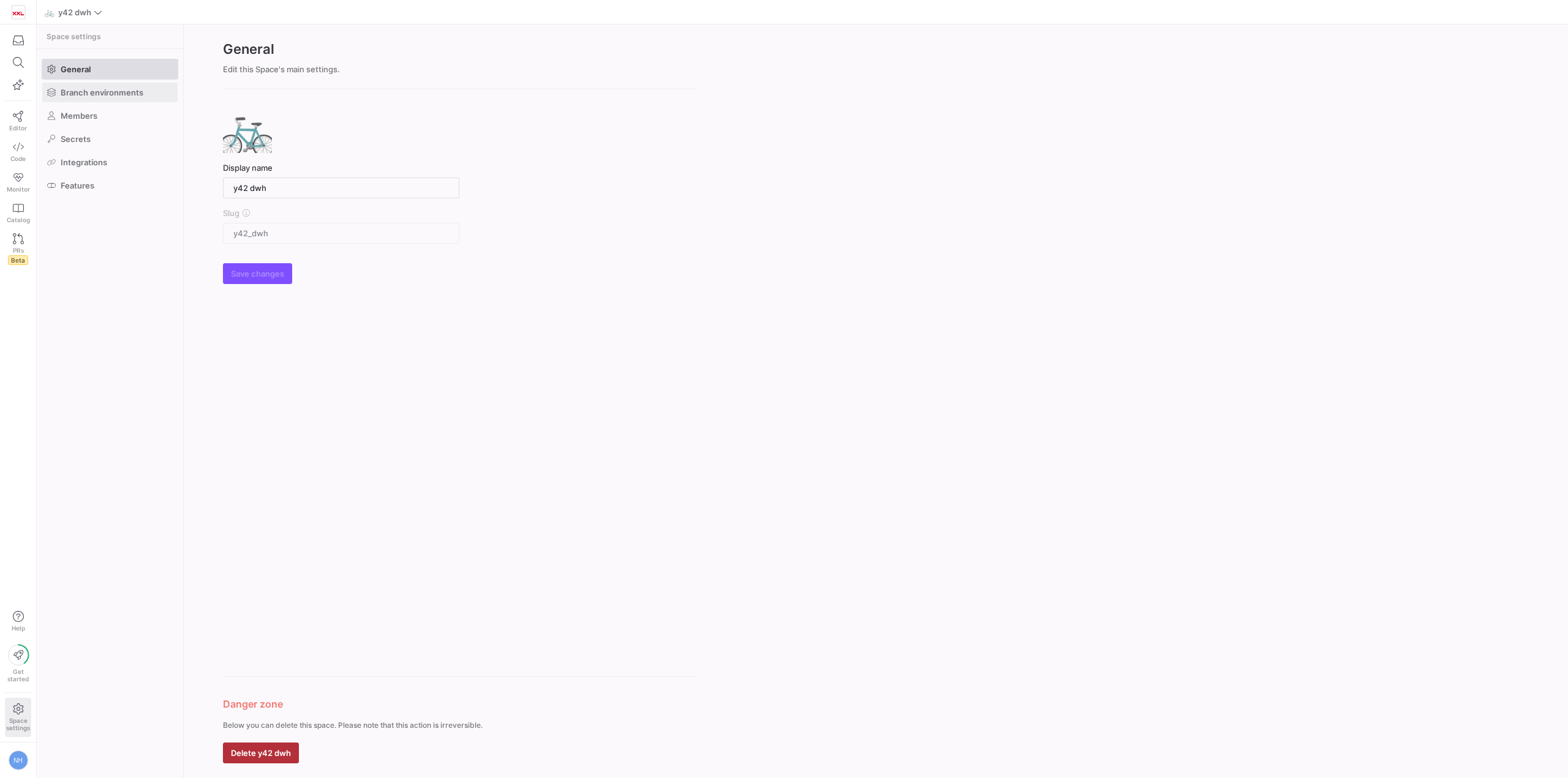
click at [119, 93] on span "Branch environments" at bounding box center [102, 93] width 82 height 10
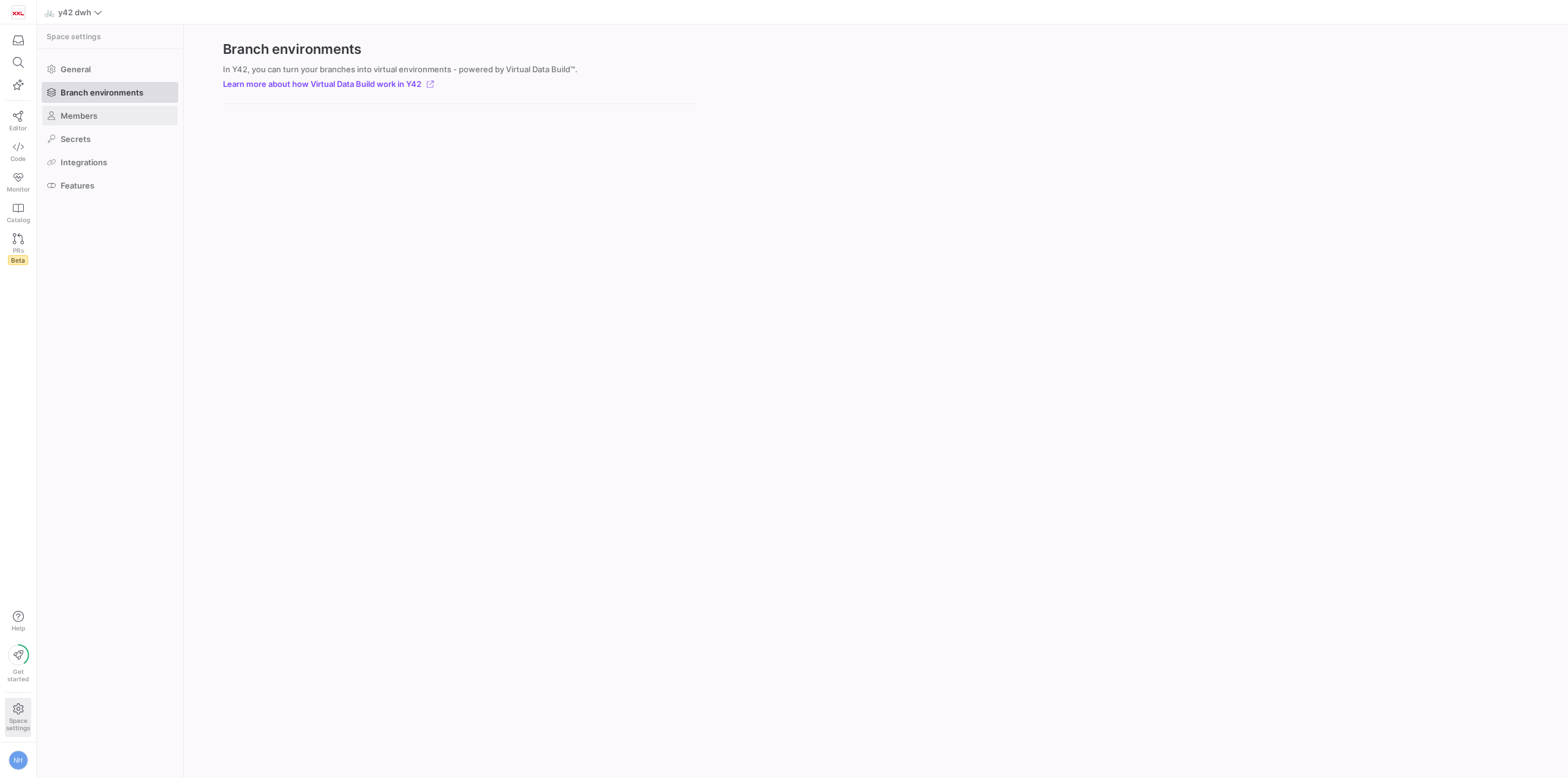
click at [114, 118] on span at bounding box center [109, 115] width 135 height 19
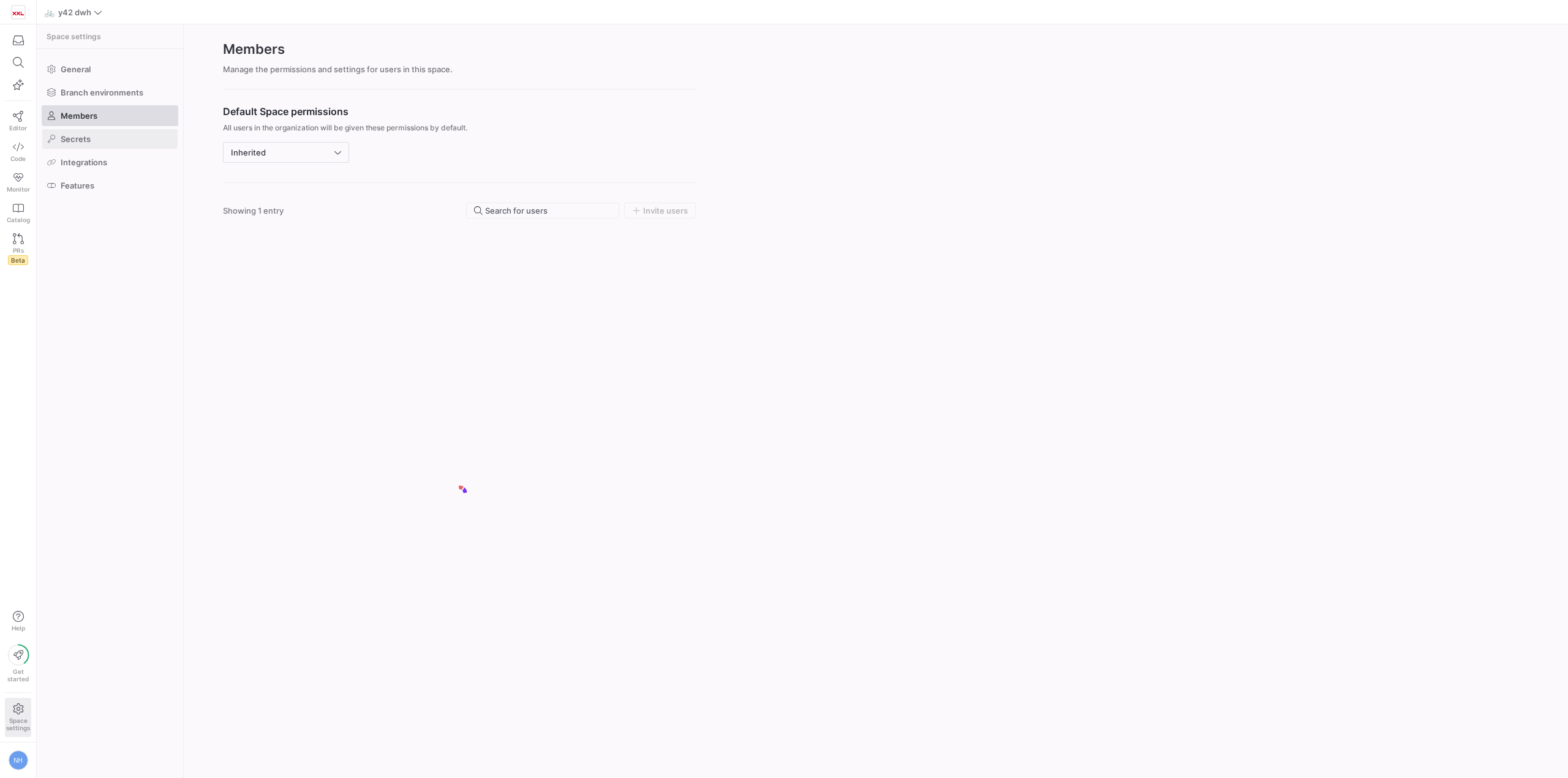
click at [99, 138] on span at bounding box center [109, 139] width 135 height 19
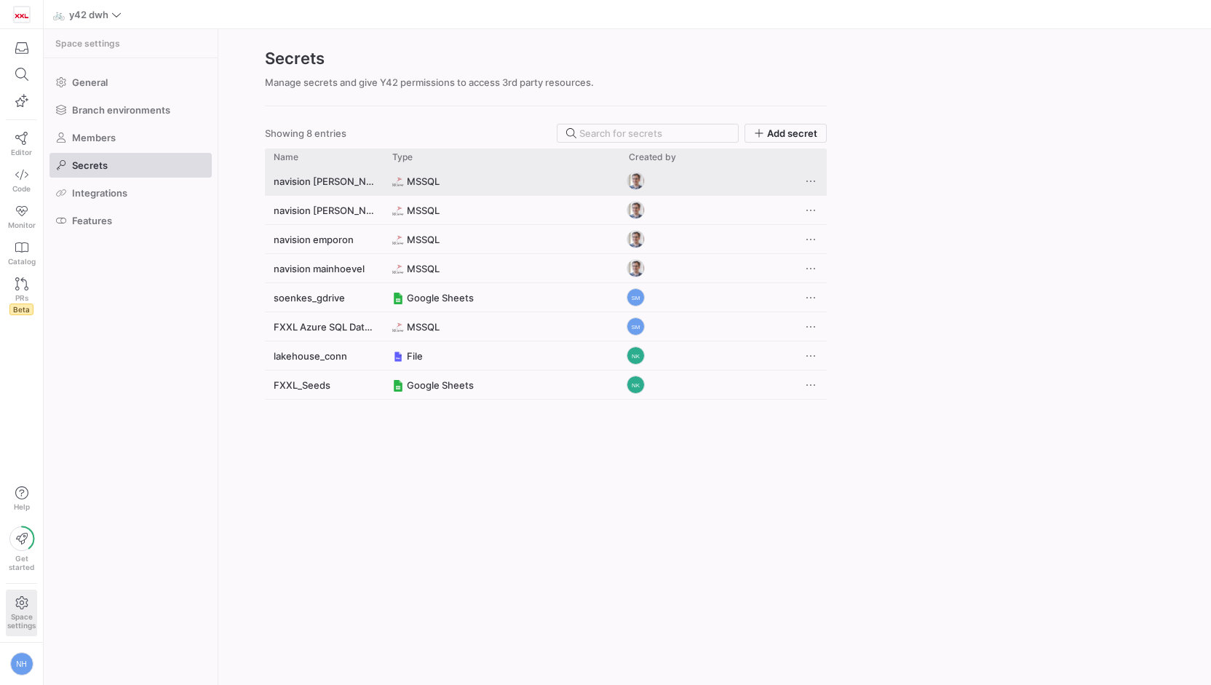
click at [459, 183] on y42-credential-type "MSSQL" at bounding box center [501, 181] width 219 height 28
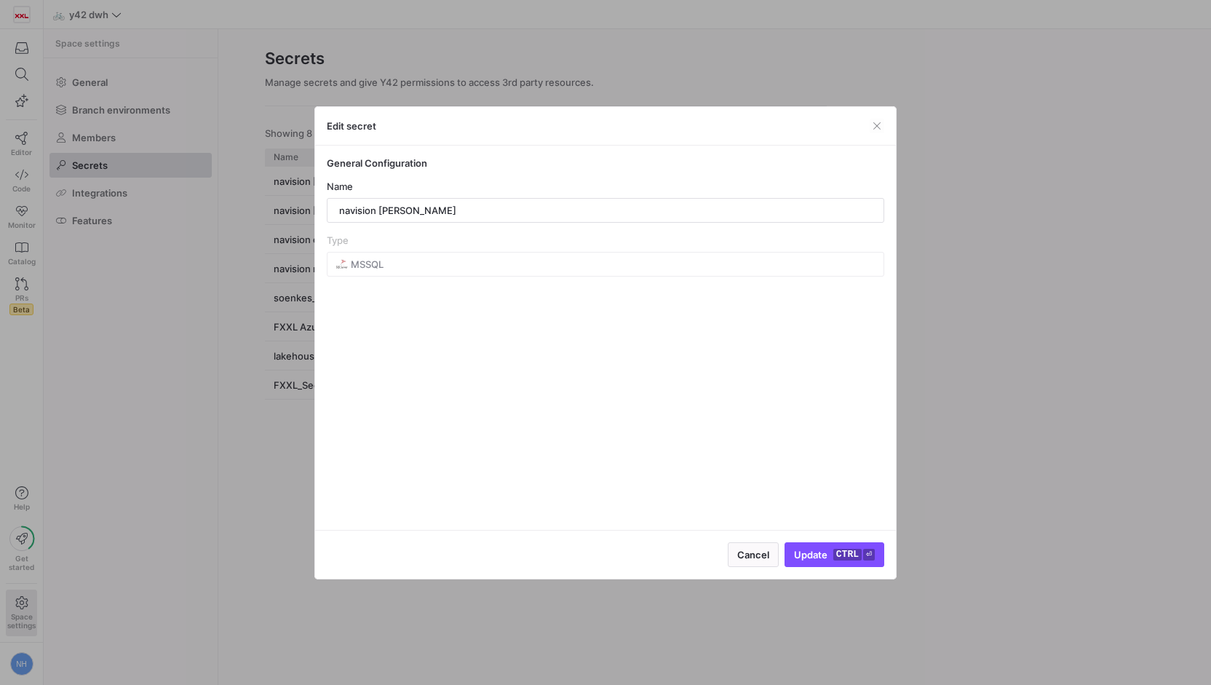
click at [408, 271] on mat-form-field "MSSQL" at bounding box center [606, 264] width 558 height 25
click at [827, 560] on span "Update ctrl ⏎" at bounding box center [834, 555] width 81 height 12
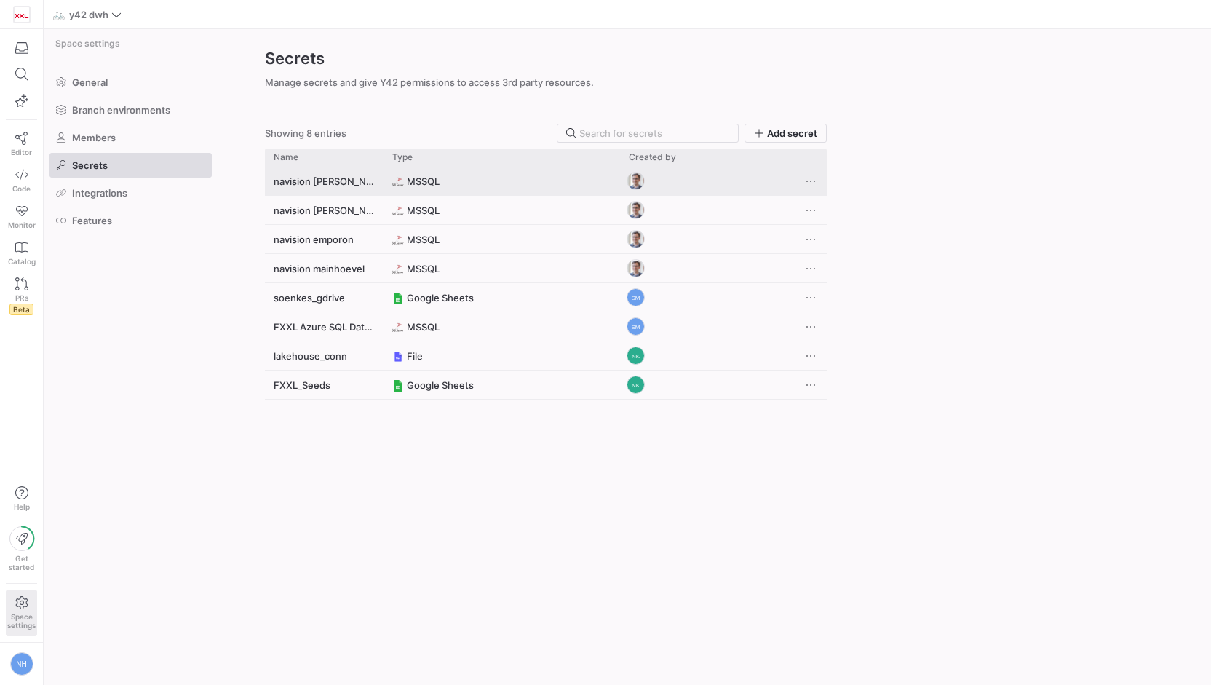
click at [594, 183] on y42-credential-type "MSSQL" at bounding box center [501, 181] width 219 height 28
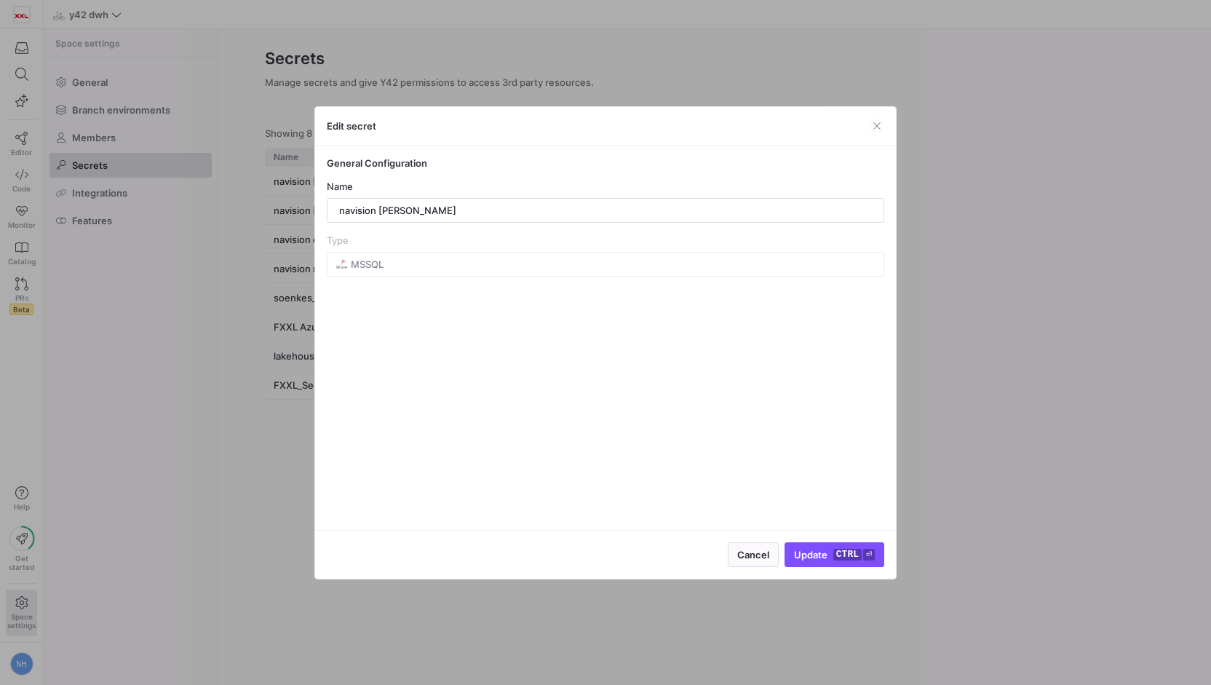
click at [399, 161] on h4 "General Configuration" at bounding box center [606, 163] width 558 height 12
click at [877, 127] on span "button" at bounding box center [877, 126] width 15 height 15
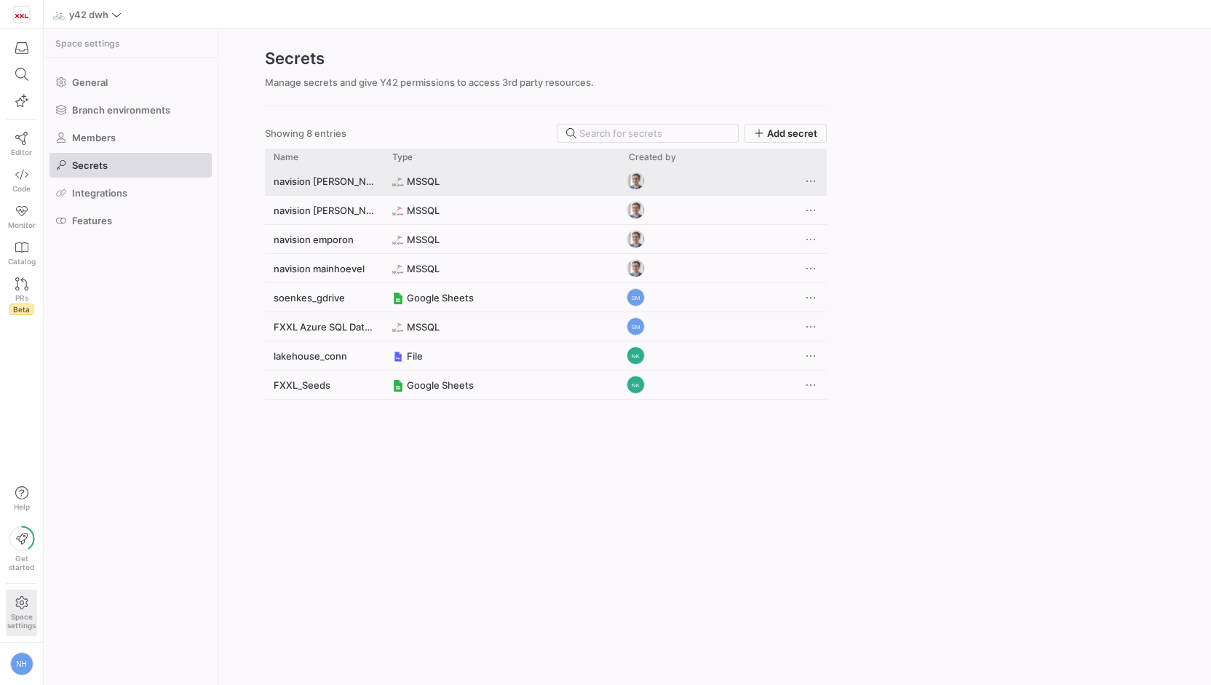
click at [815, 178] on span "Press SPACE to deselect this row." at bounding box center [811, 181] width 15 height 15
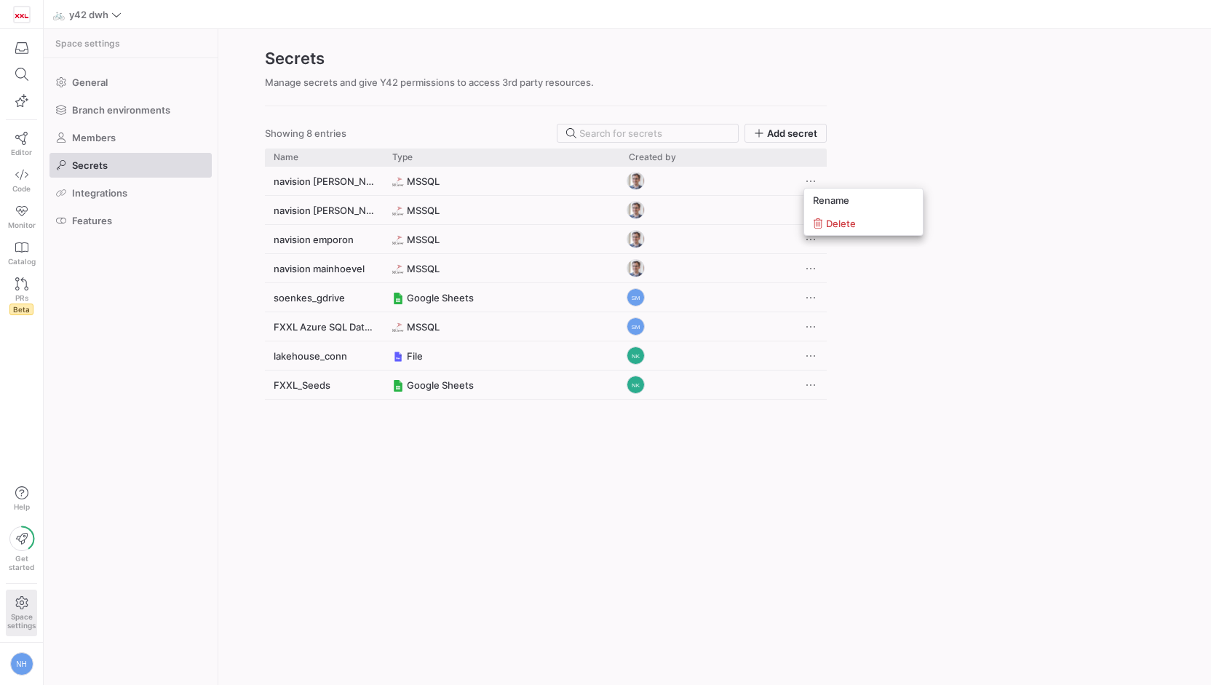
click at [918, 122] on div at bounding box center [605, 342] width 1211 height 685
click at [312, 164] on div "Name" at bounding box center [324, 157] width 101 height 17
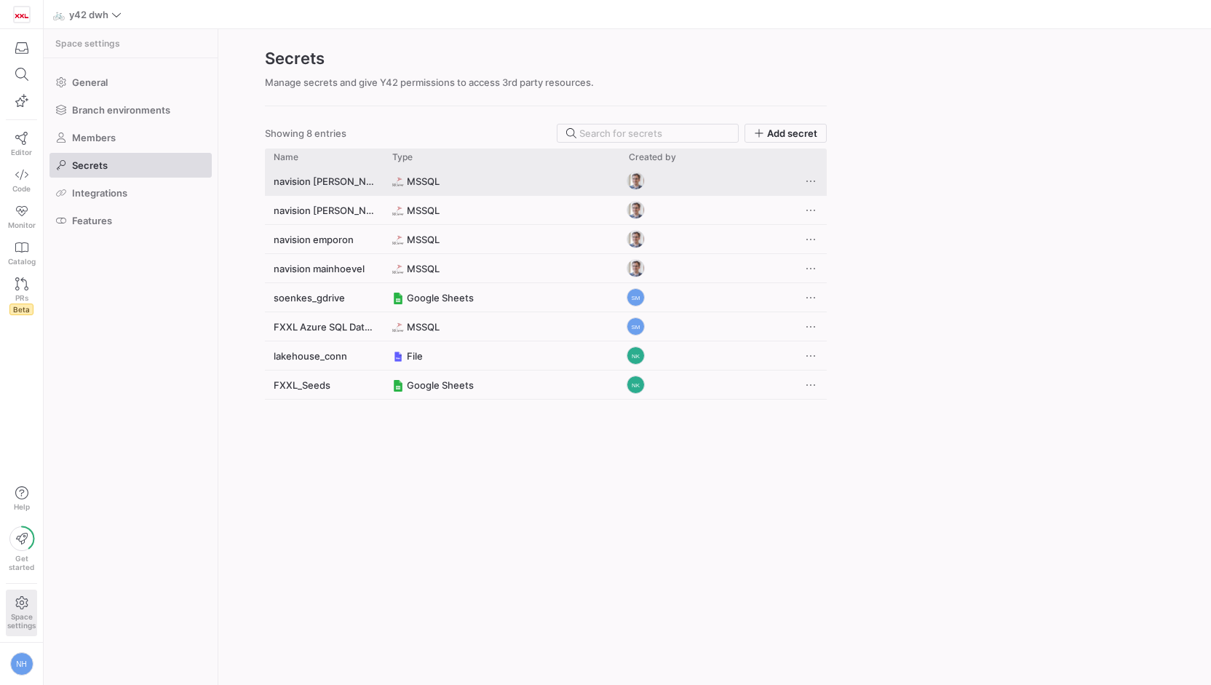
click at [311, 180] on div "navision [PERSON_NAME]" at bounding box center [324, 181] width 119 height 28
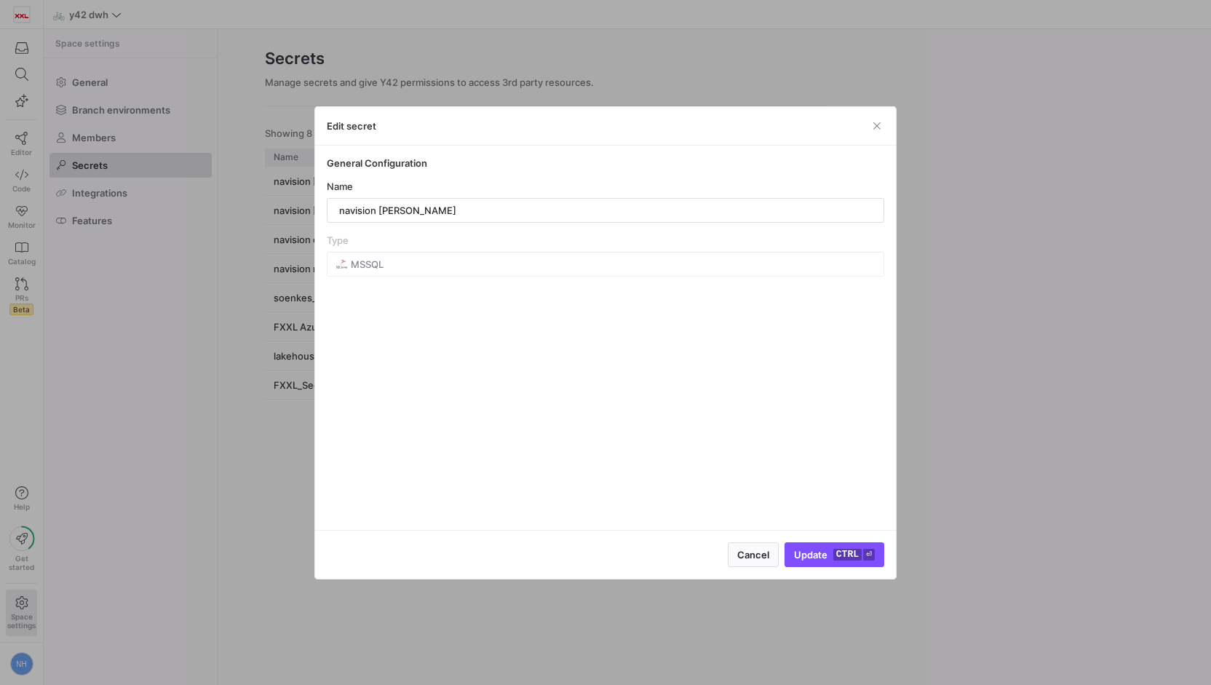
drag, startPoint x: 311, startPoint y: 180, endPoint x: 615, endPoint y: 115, distance: 311.1
click at [585, 126] on div "Edit secret" at bounding box center [605, 126] width 581 height 39
click at [424, 269] on mat-form-field "MSSQL" at bounding box center [606, 264] width 558 height 25
click at [388, 205] on input "navision [PERSON_NAME]" at bounding box center [605, 211] width 533 height 12
click at [754, 560] on span "Cancel" at bounding box center [753, 555] width 32 height 12
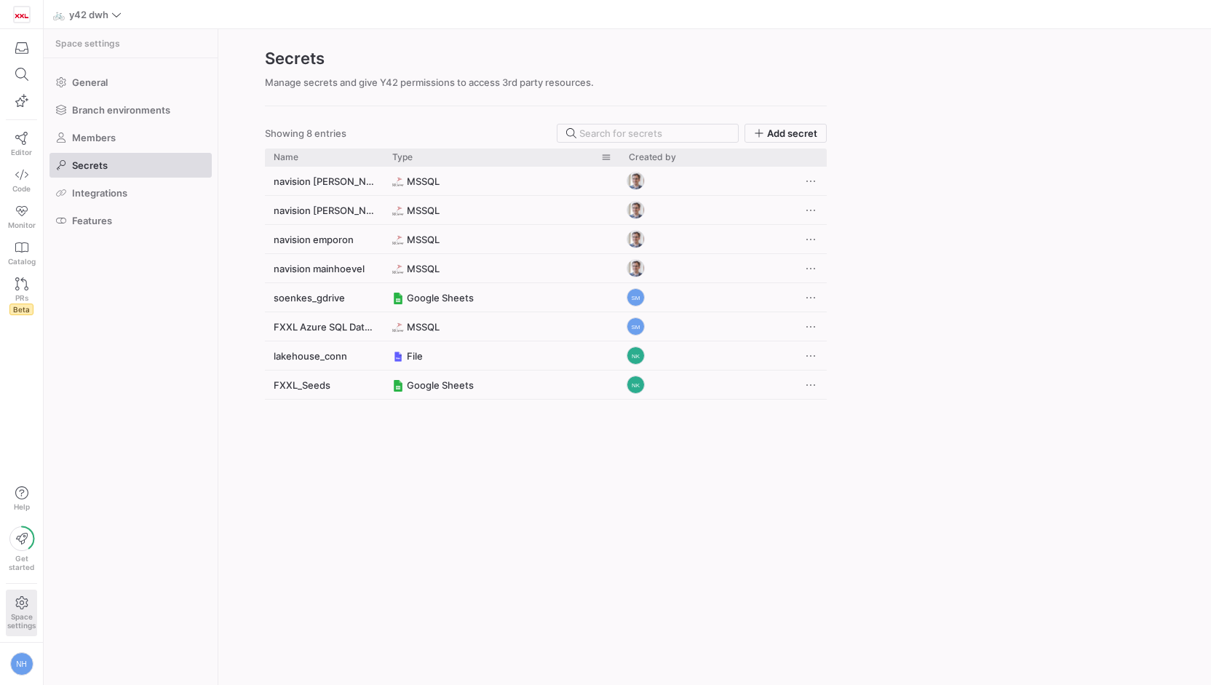
click at [441, 164] on div "Type" at bounding box center [501, 157] width 219 height 17
click at [400, 210] on img "Press SPACE to select this row." at bounding box center [398, 210] width 12 height 9
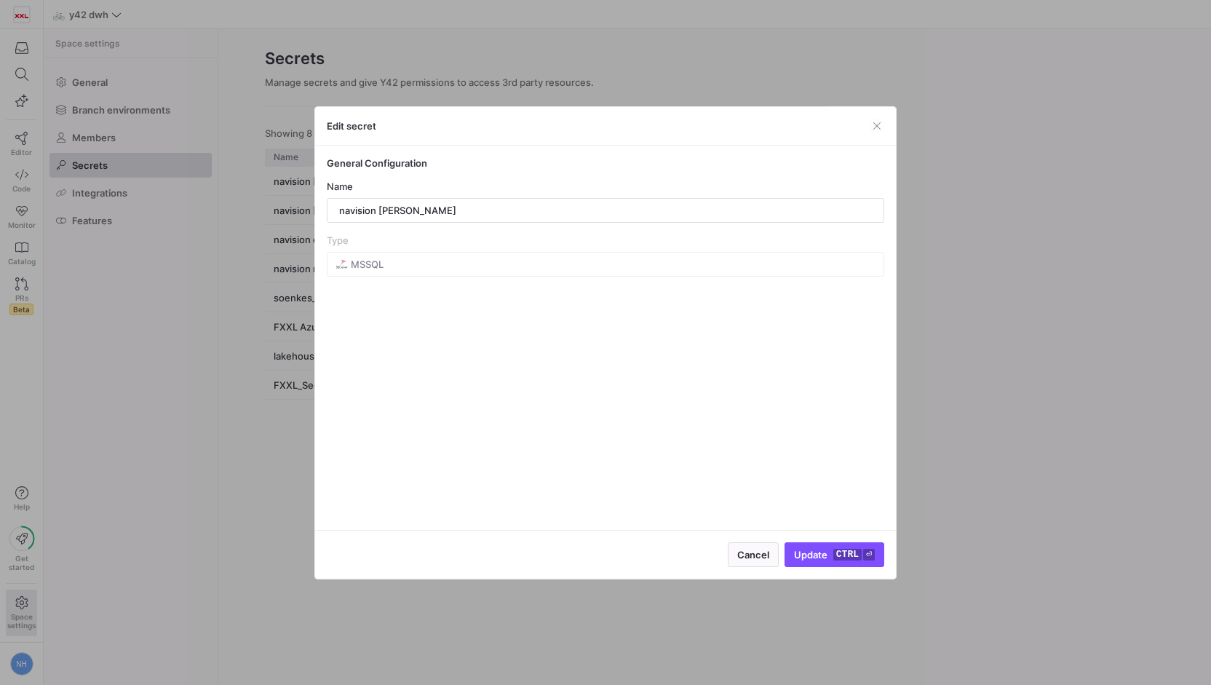
click at [730, 91] on div at bounding box center [605, 342] width 1211 height 685
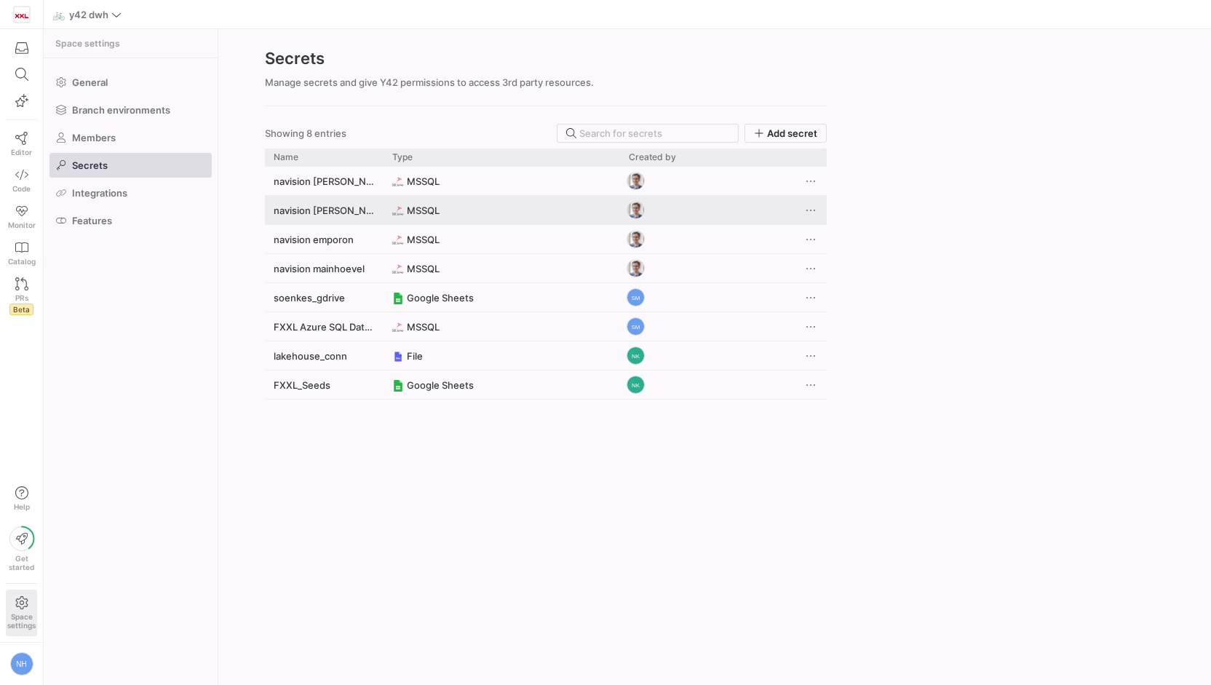
click at [775, 205] on div "Press SPACE to deselect this row." at bounding box center [709, 210] width 178 height 28
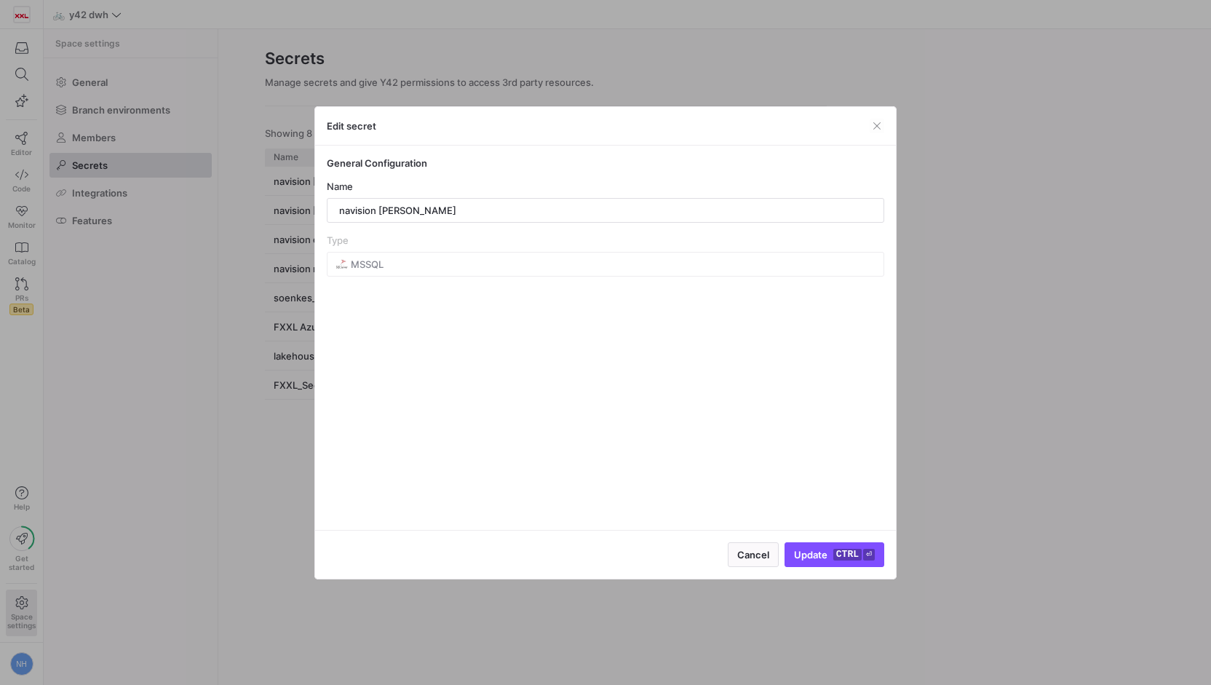
click at [801, 63] on div at bounding box center [605, 342] width 1211 height 685
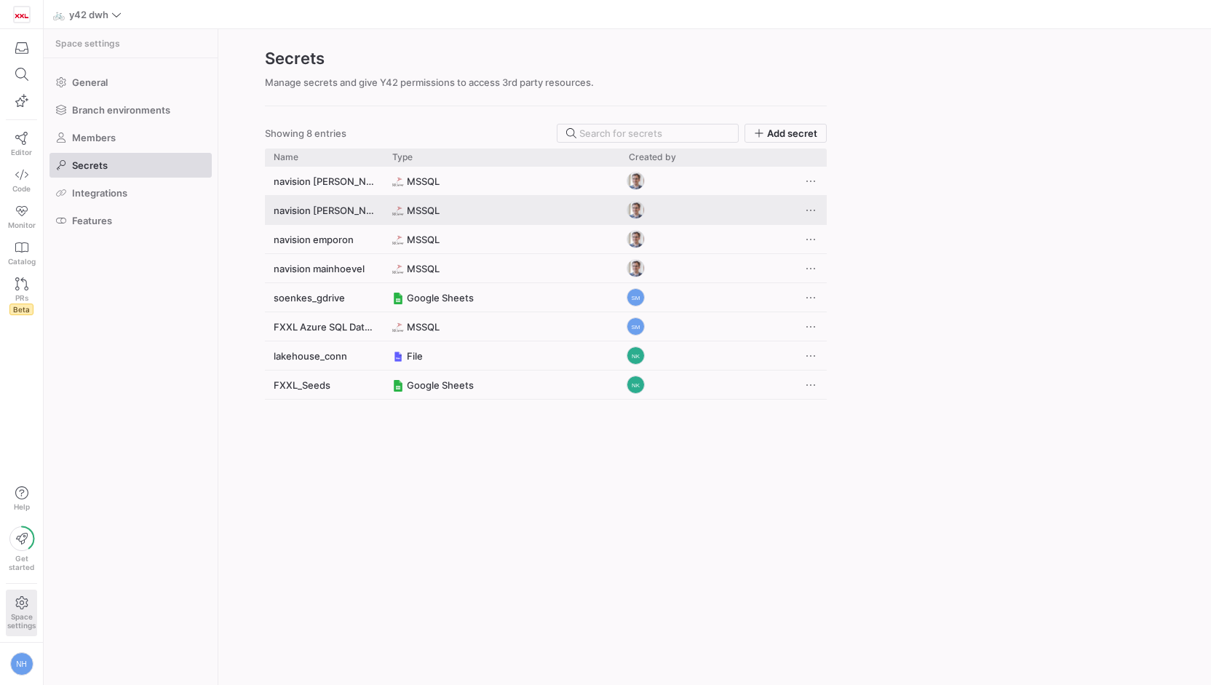
click at [810, 206] on span "Press SPACE to deselect this row." at bounding box center [811, 210] width 15 height 15
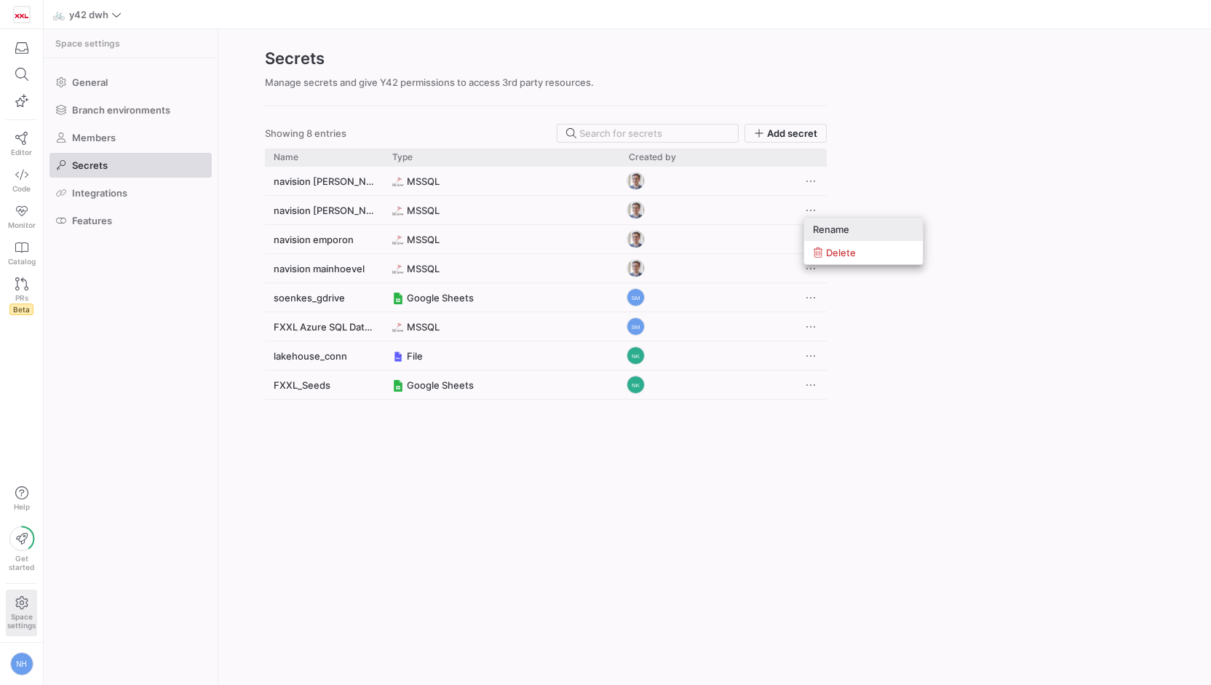
click at [831, 225] on span "Rename" at bounding box center [831, 230] width 36 height 12
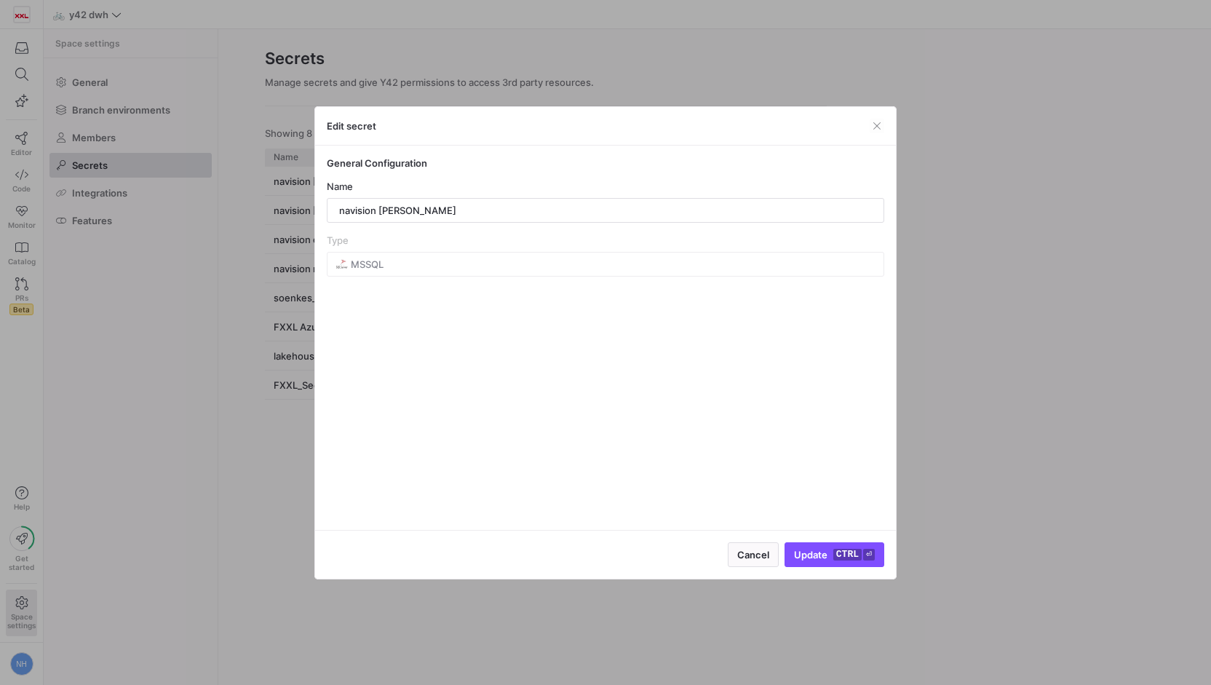
click at [886, 107] on div "Edit secret" at bounding box center [605, 126] width 581 height 39
click at [869, 131] on div "Edit secret" at bounding box center [605, 126] width 581 height 39
click at [870, 124] on div "Edit secret" at bounding box center [605, 126] width 581 height 39
click at [882, 119] on div "Edit secret" at bounding box center [605, 126] width 581 height 39
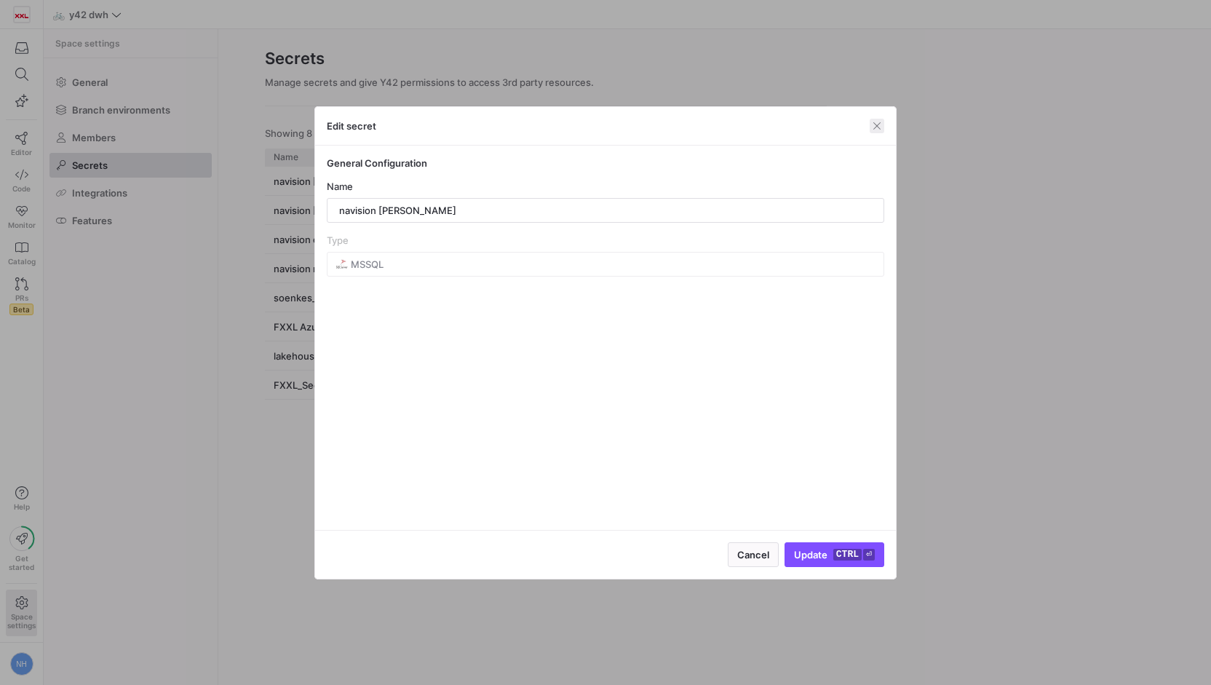
click at [880, 122] on span "button" at bounding box center [877, 126] width 15 height 15
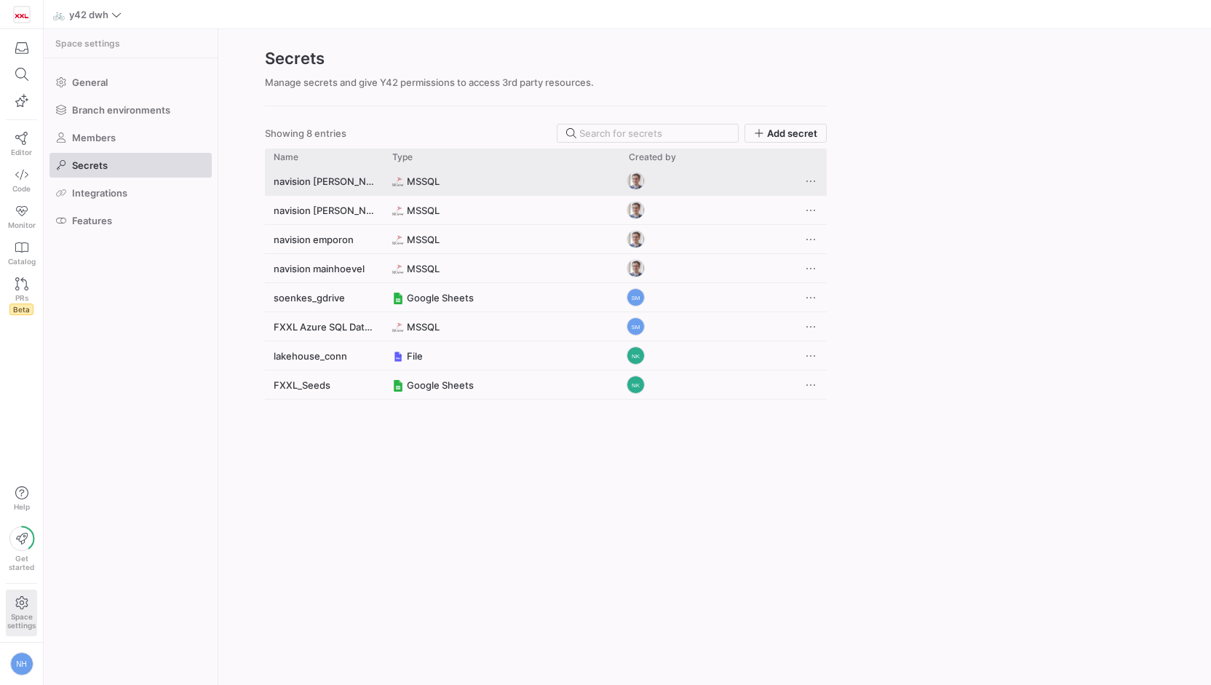
click at [326, 179] on div "navision [PERSON_NAME]" at bounding box center [324, 181] width 119 height 28
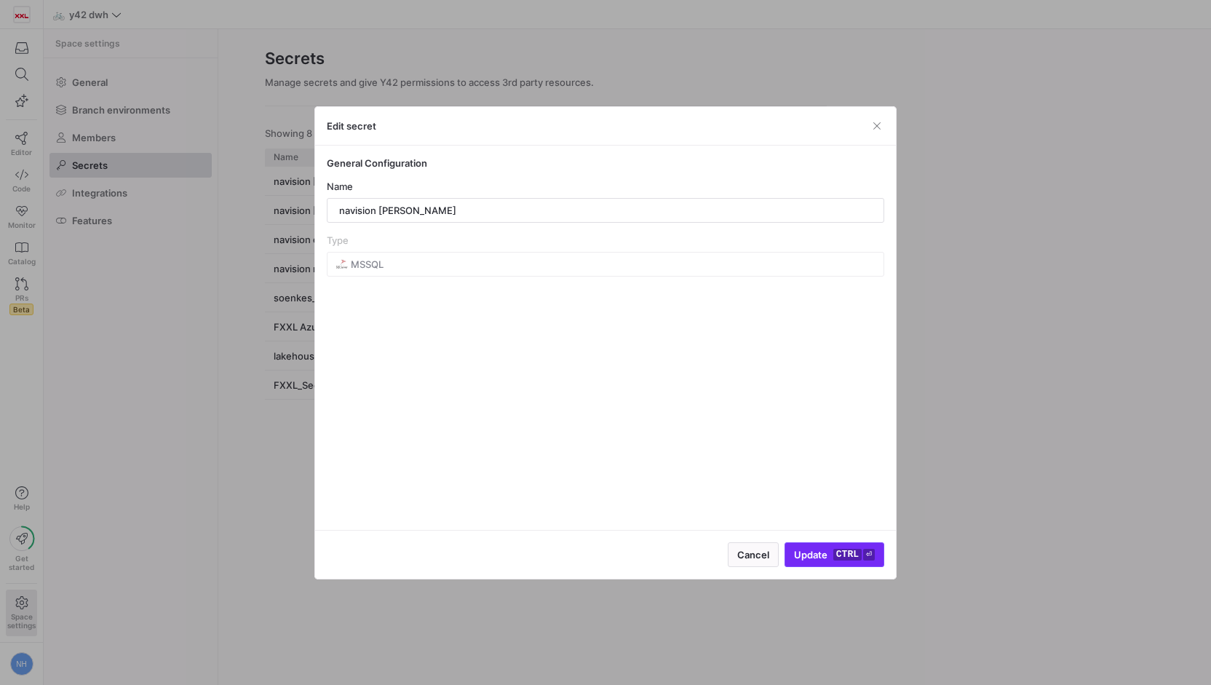
click at [835, 551] on kbd "ctrl" at bounding box center [848, 555] width 28 height 12
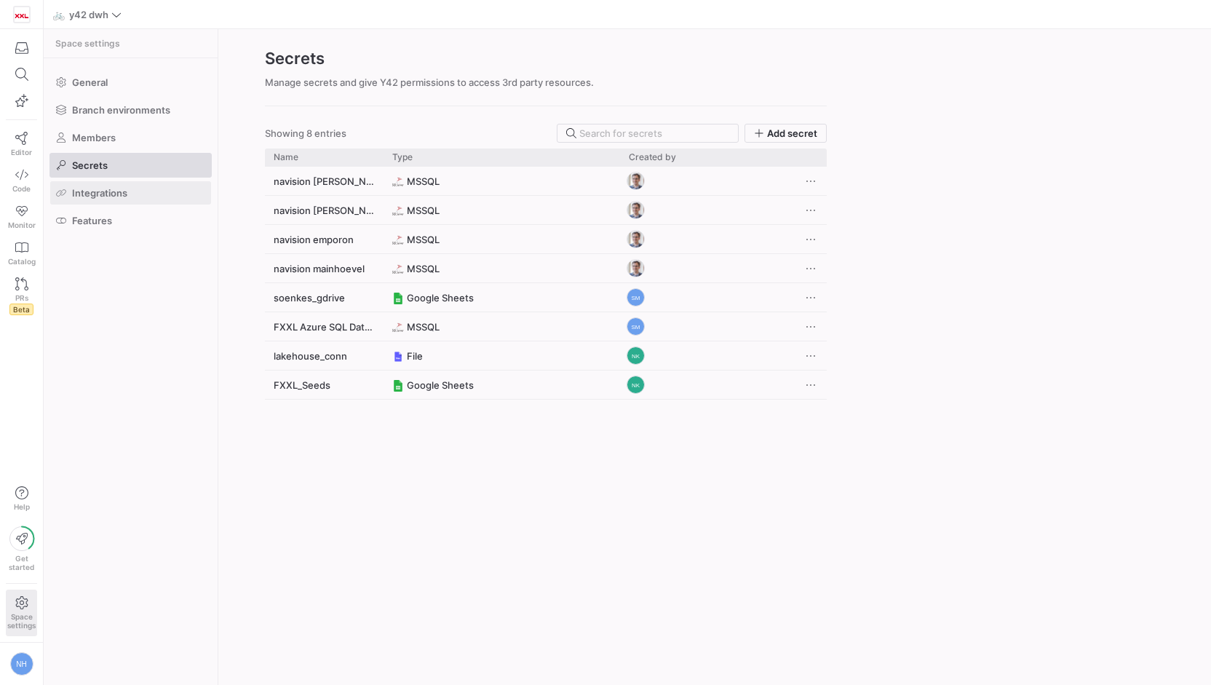
click at [143, 191] on span at bounding box center [130, 192] width 161 height 23
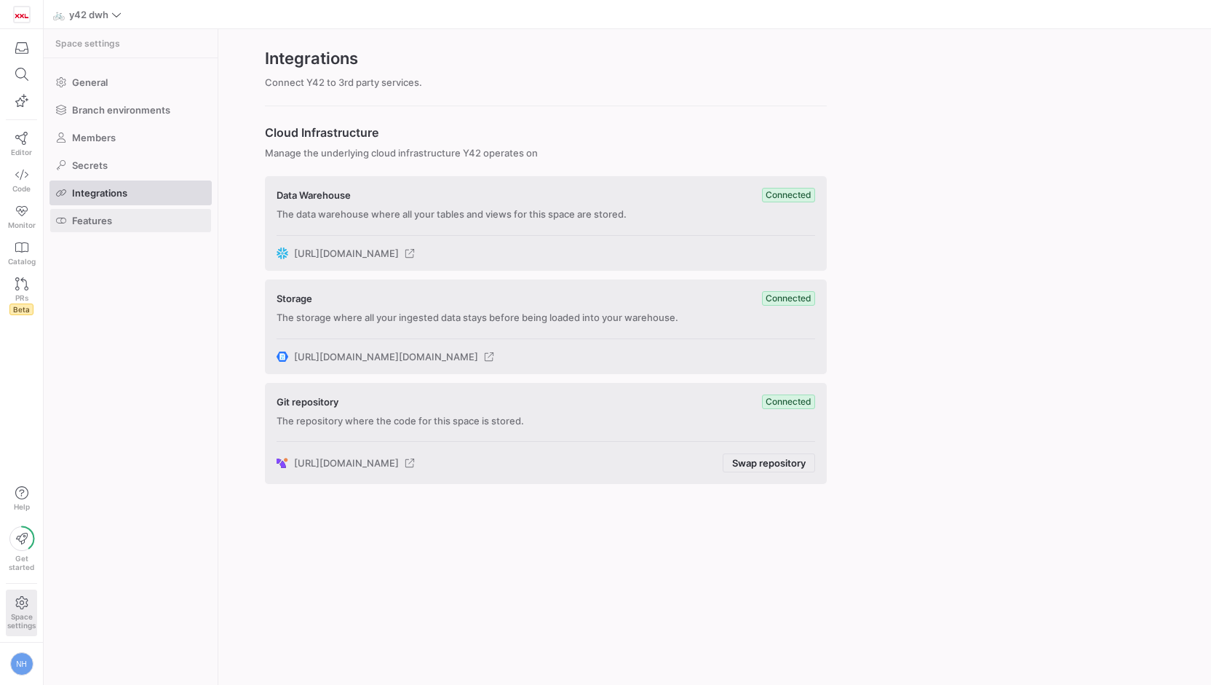
click at [111, 215] on span "Features" at bounding box center [92, 221] width 40 height 12
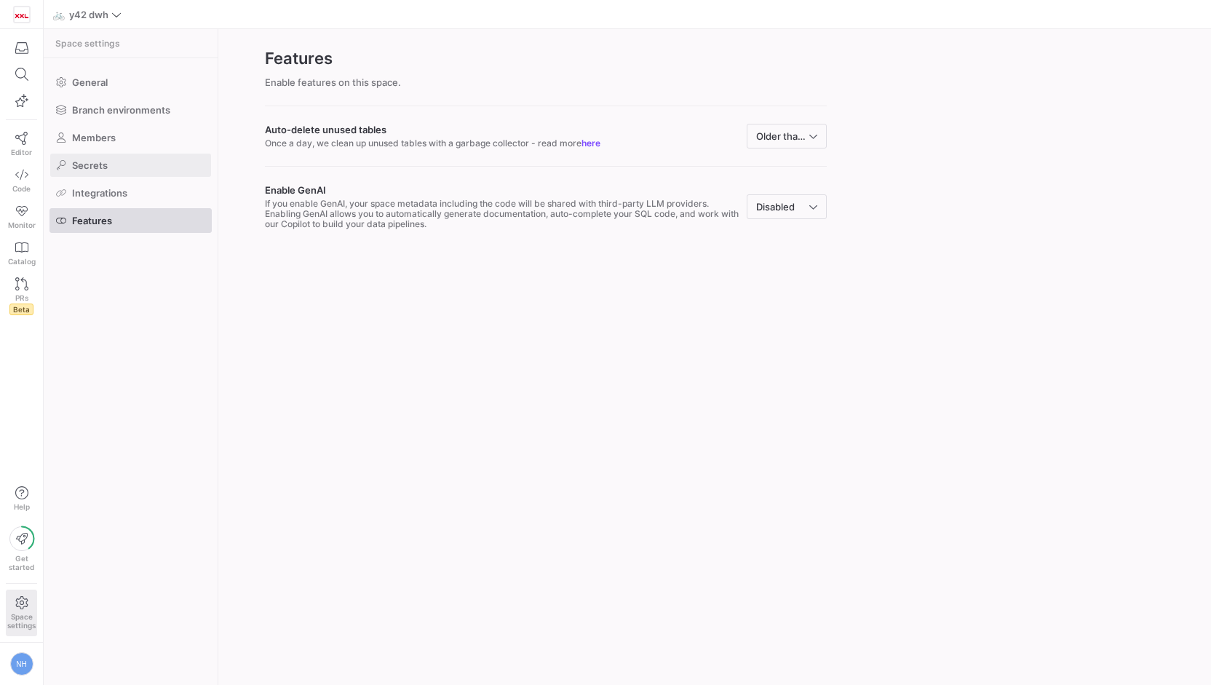
click at [121, 161] on span at bounding box center [130, 165] width 161 height 23
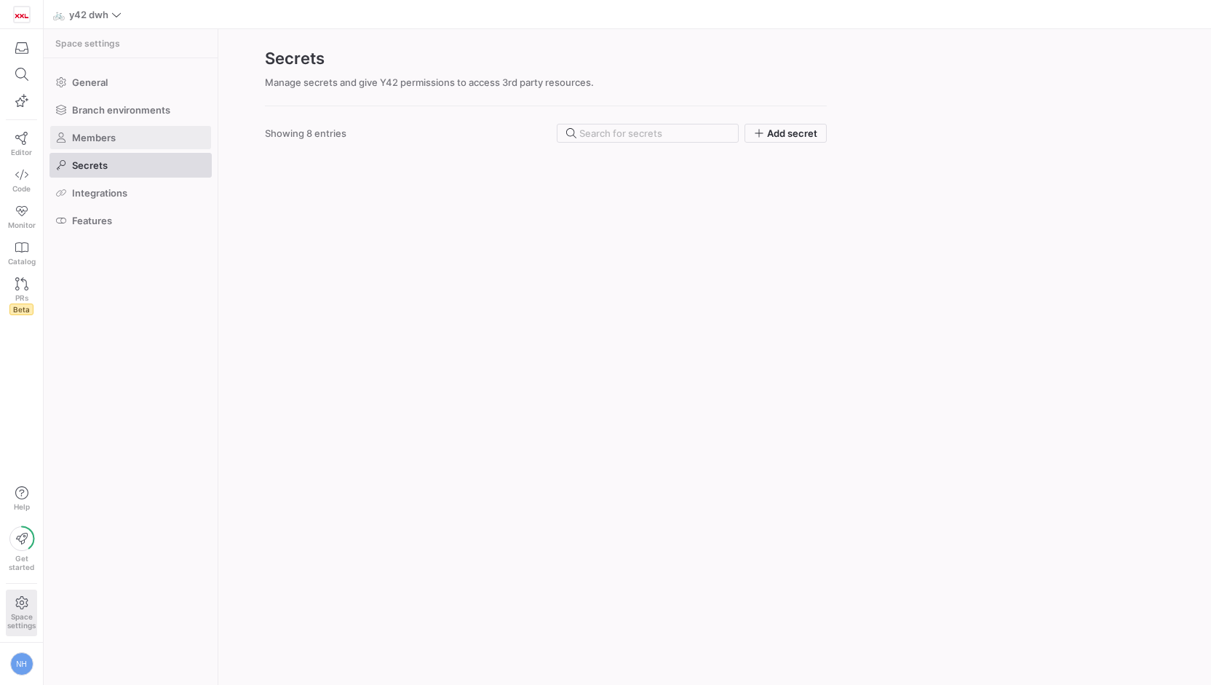
click at [135, 133] on span at bounding box center [130, 137] width 161 height 23
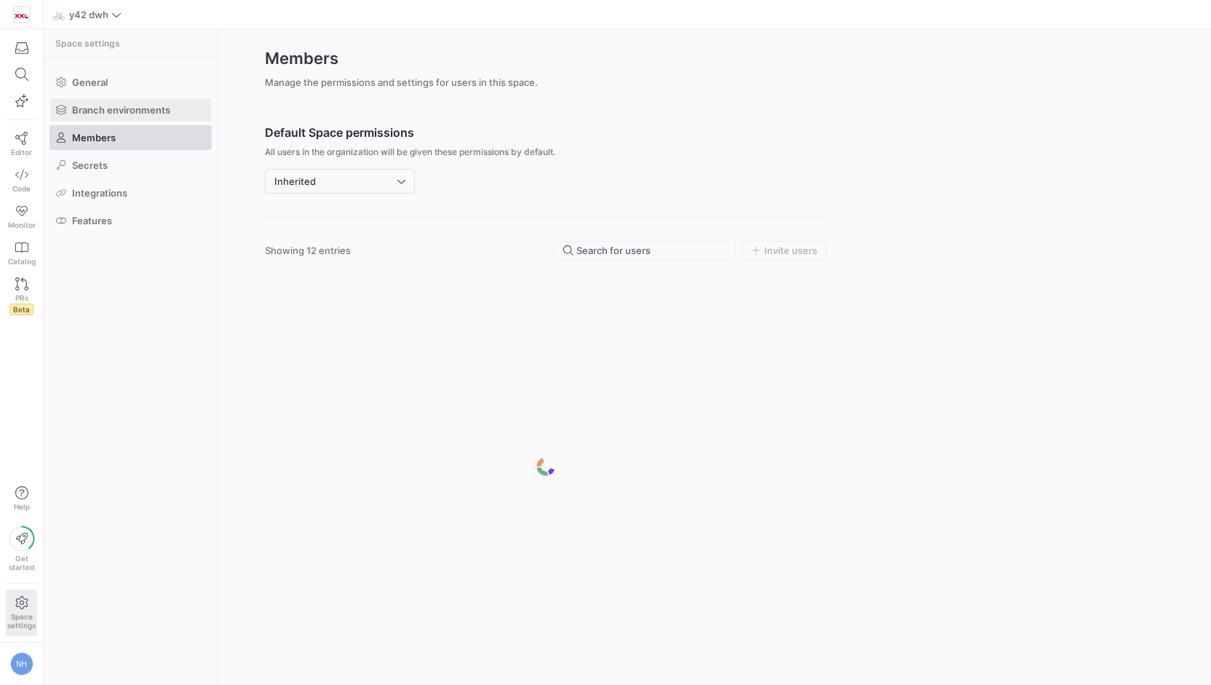
click at [151, 100] on span at bounding box center [130, 109] width 161 height 23
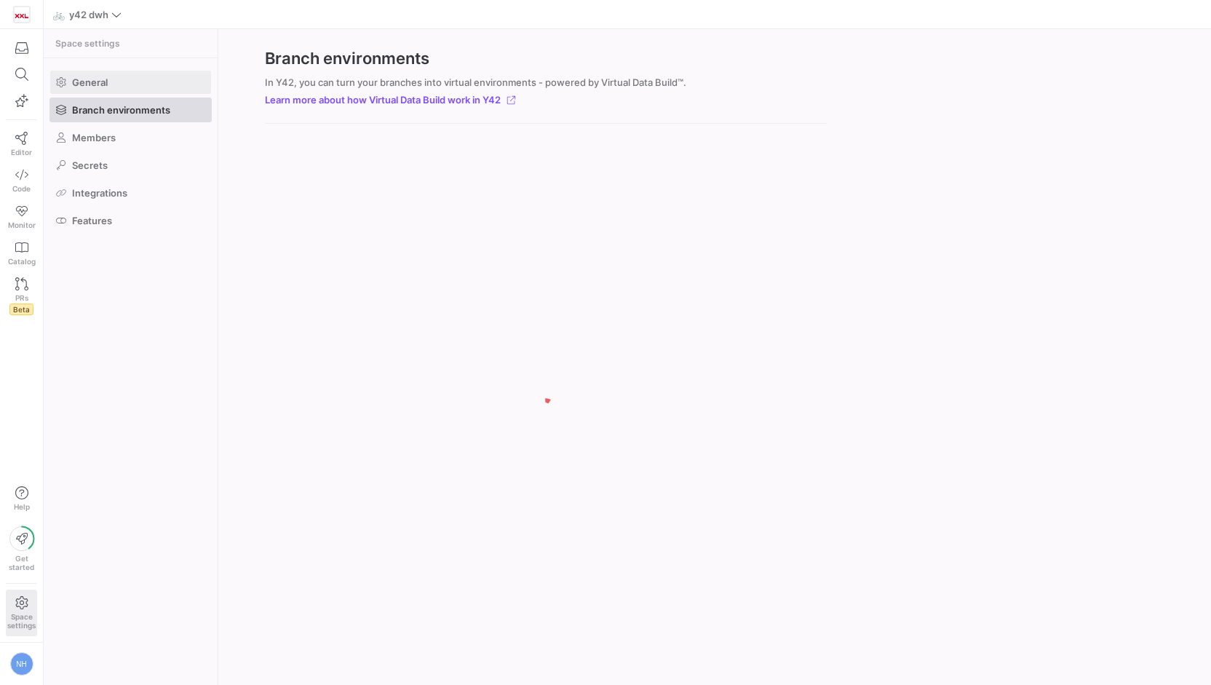
click at [164, 76] on span at bounding box center [130, 82] width 161 height 23
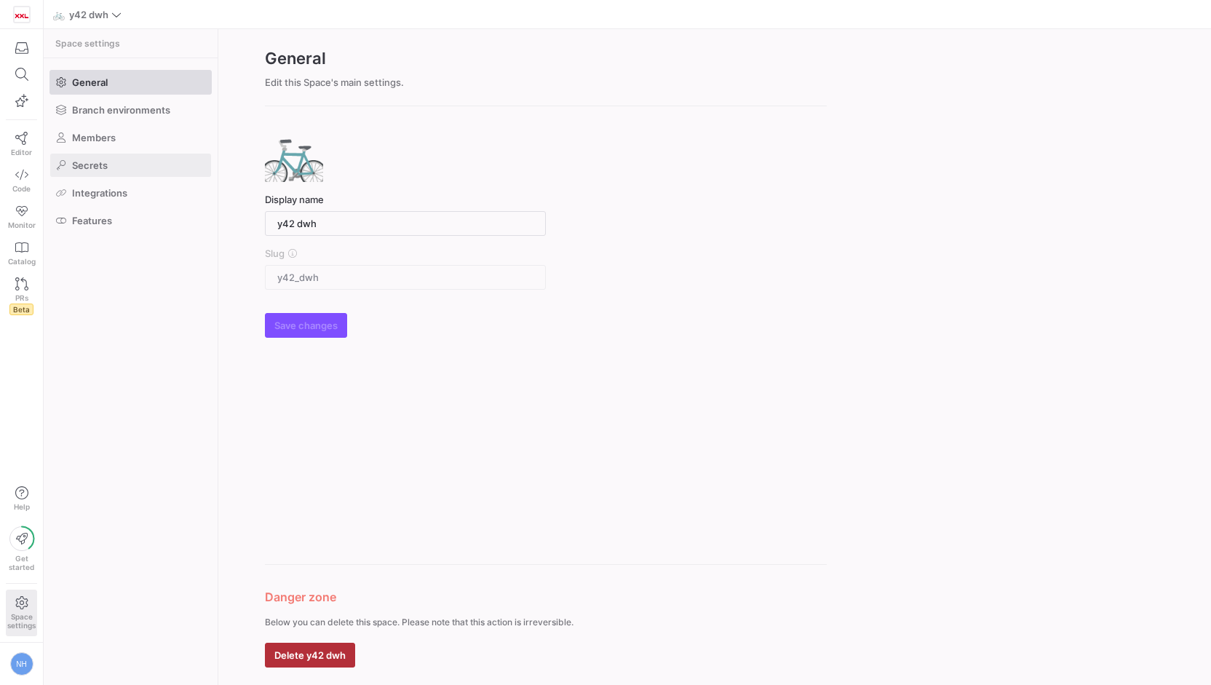
click at [77, 172] on span at bounding box center [130, 165] width 161 height 23
